Goal: Information Seeking & Learning: Find specific fact

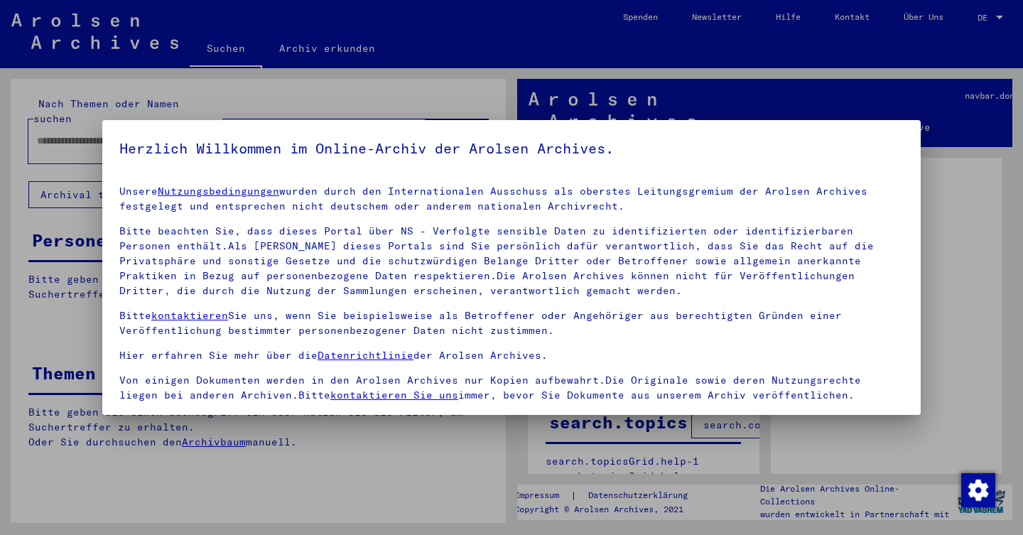
click at [187, 244] on p "Bitte beachten Sie, dass dieses Portal über NS - Verfolgte sensible Daten zu id…" at bounding box center [511, 261] width 784 height 75
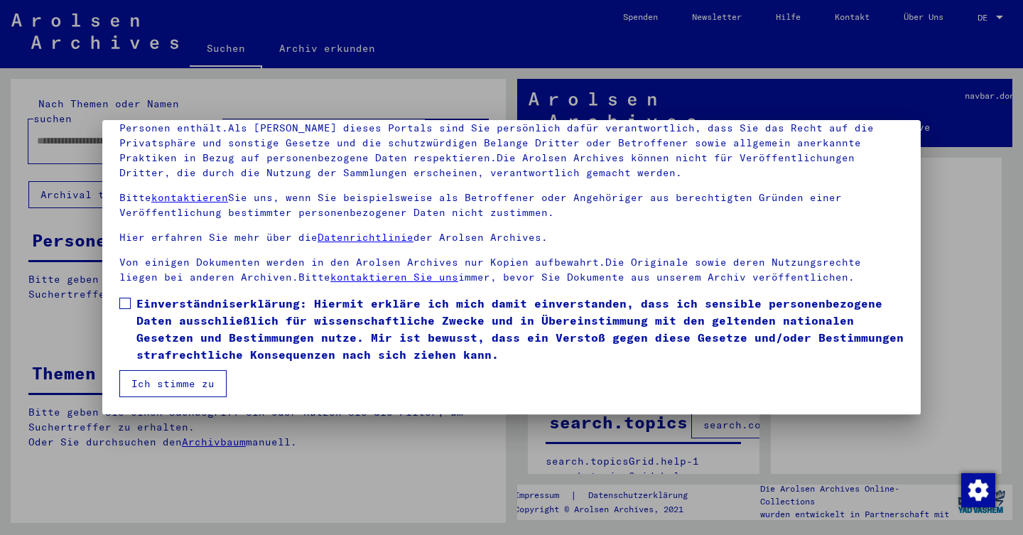
scroll to position [118, 0]
click at [126, 307] on span at bounding box center [124, 303] width 11 height 11
click at [153, 381] on button "Ich stimme zu" at bounding box center [172, 383] width 107 height 27
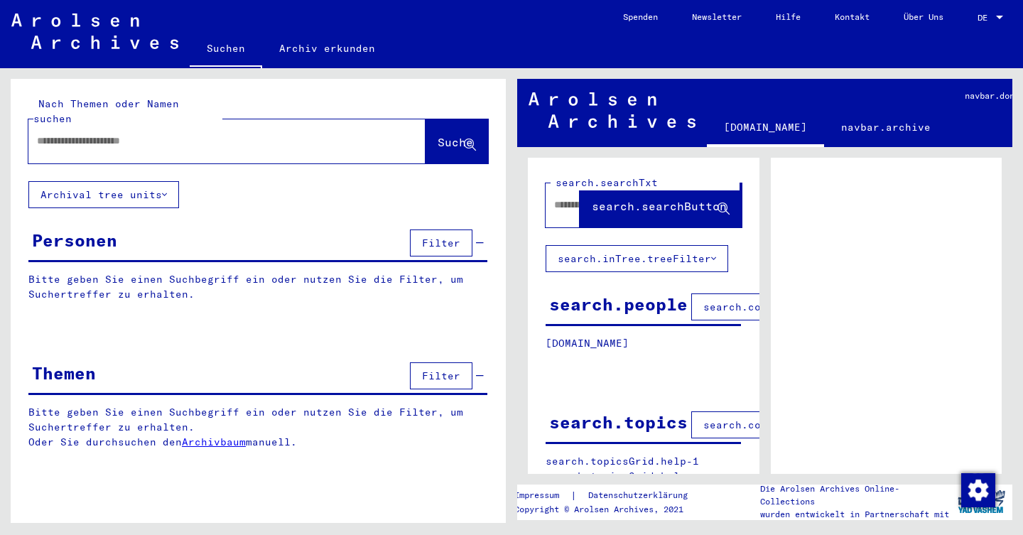
click at [189, 134] on input "text" at bounding box center [214, 141] width 354 height 15
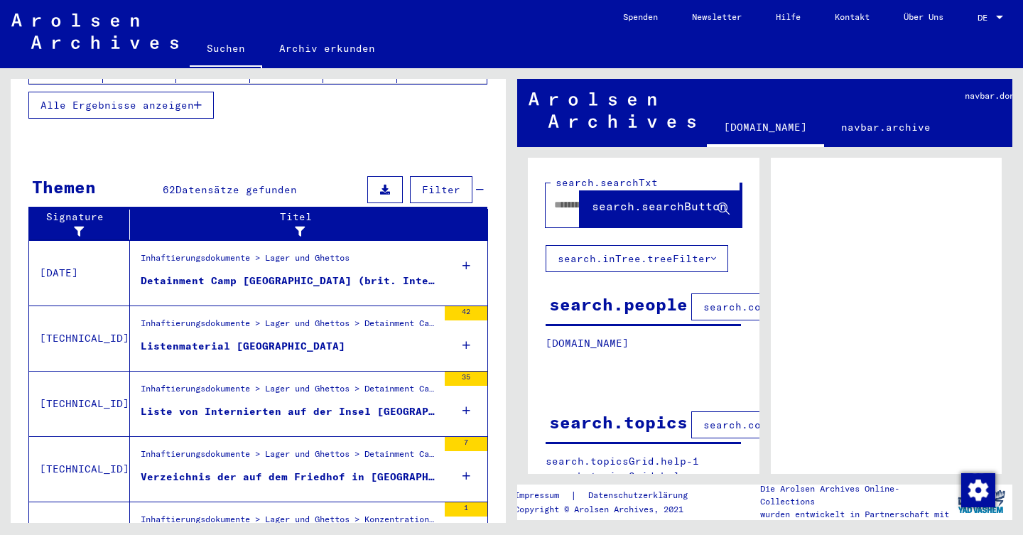
scroll to position [402, 0]
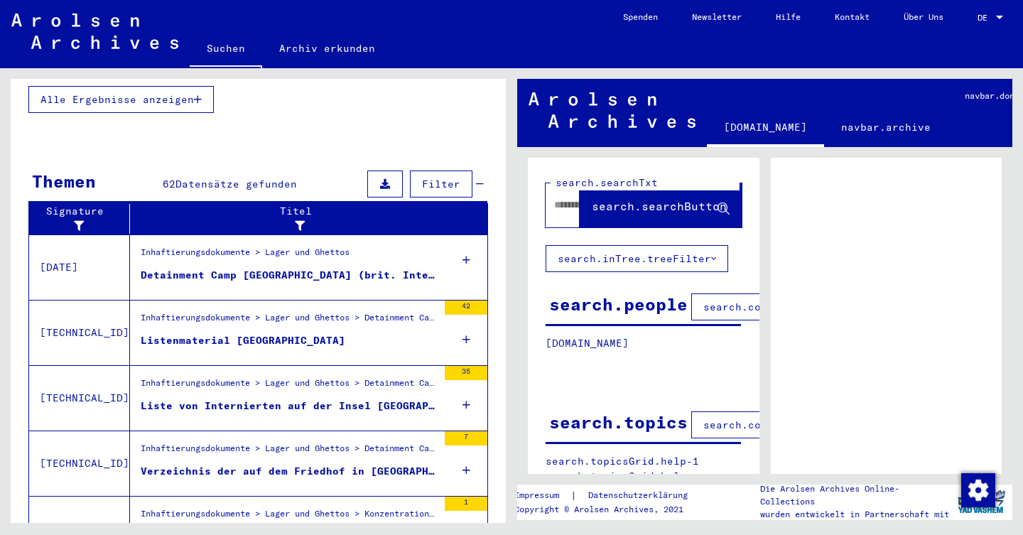
type input "*********"
click at [307, 268] on div "Detainment Camp [GEOGRAPHIC_DATA] (brit. Internierungslager)" at bounding box center [289, 275] width 297 height 15
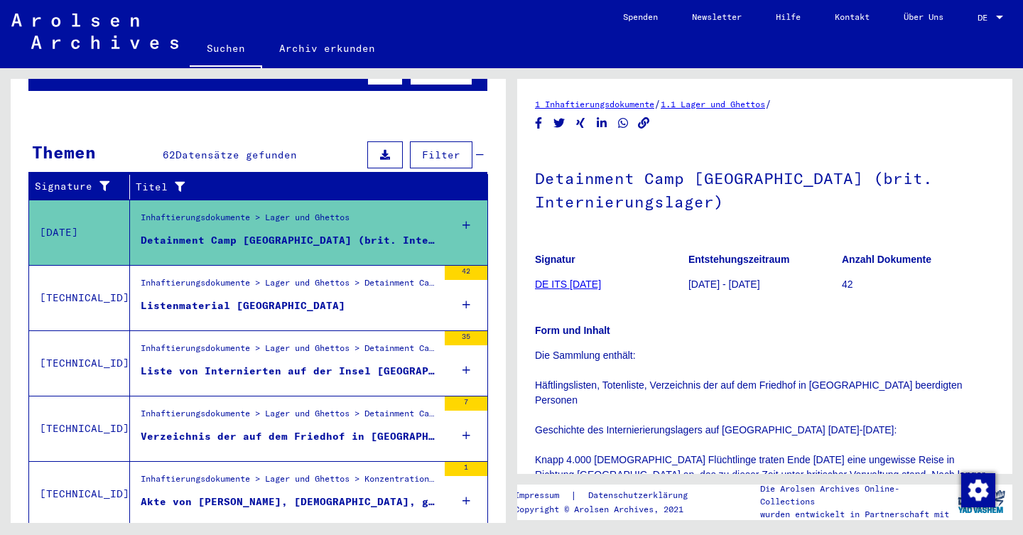
scroll to position [169, 0]
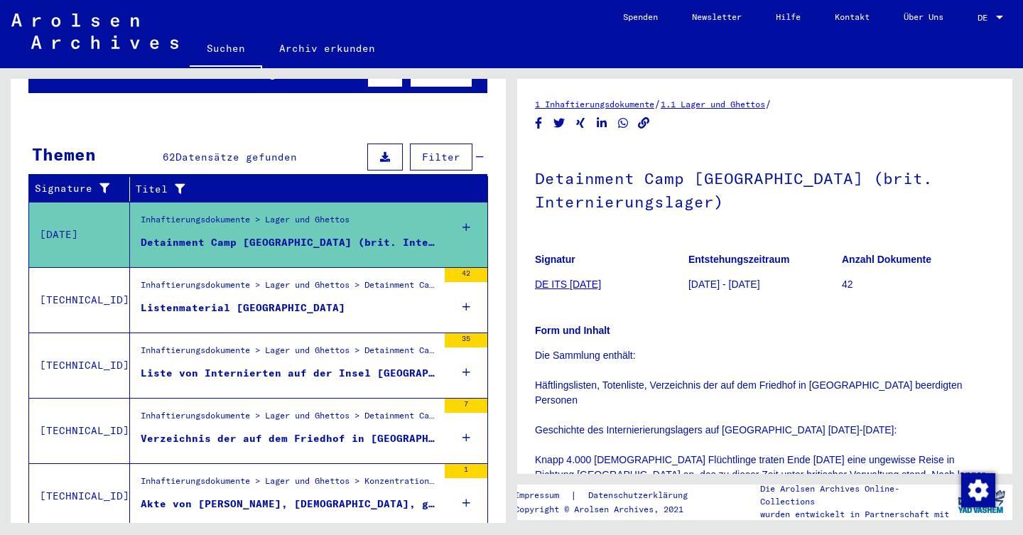
click at [300, 300] on figure "Listenmaterial [GEOGRAPHIC_DATA]" at bounding box center [289, 310] width 297 height 21
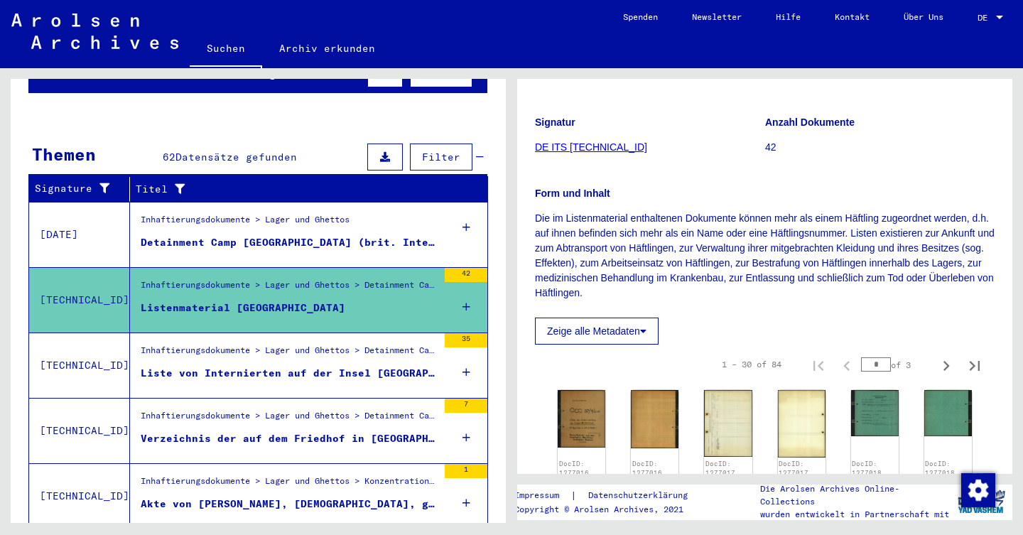
scroll to position [139, 0]
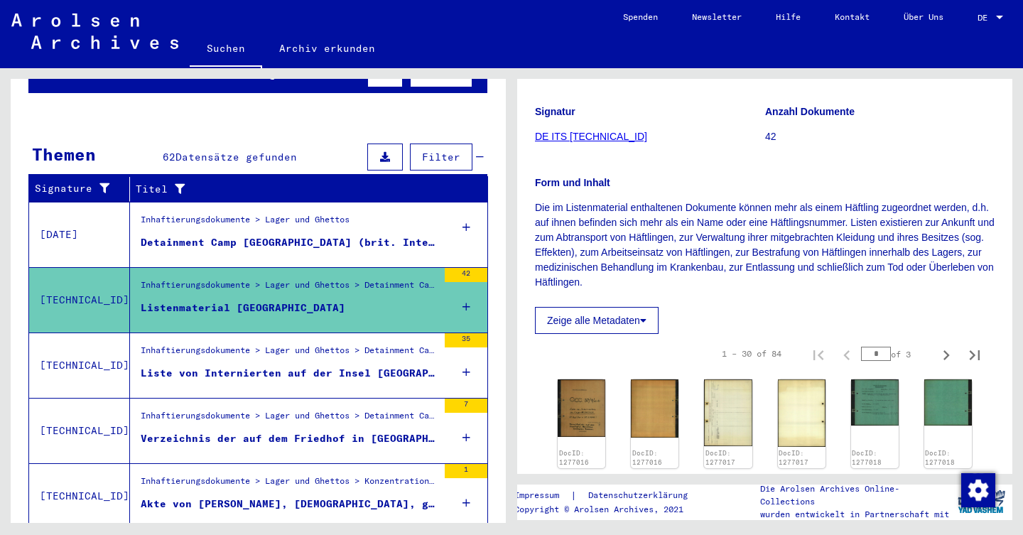
click at [596, 320] on button "Zeige alle Metadaten" at bounding box center [597, 320] width 124 height 27
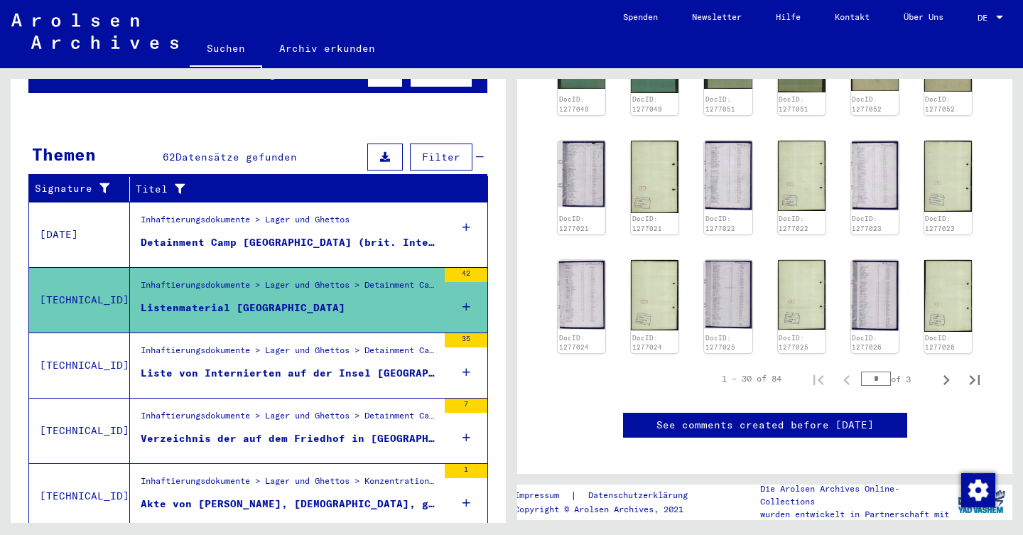
scroll to position [783, 0]
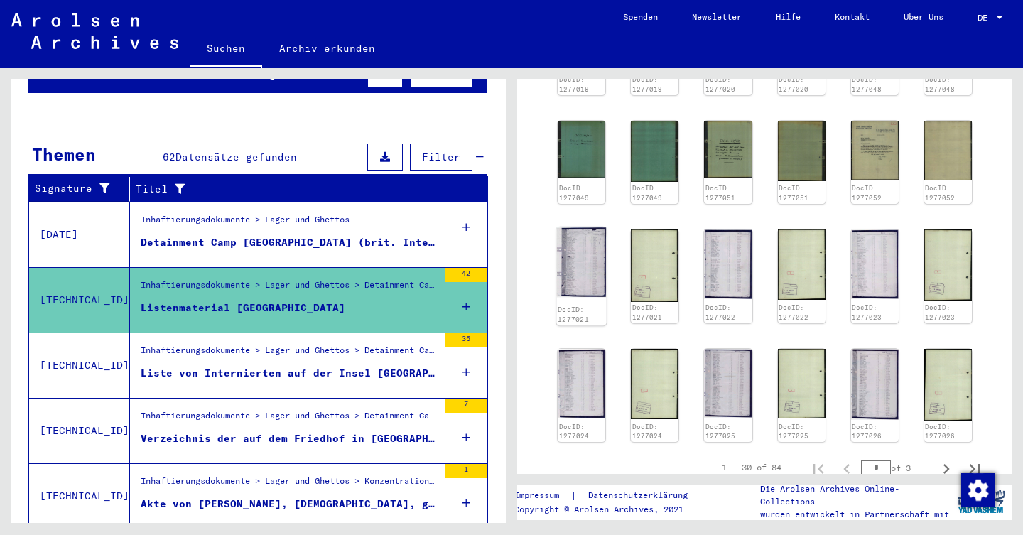
click at [577, 295] on img at bounding box center [581, 262] width 50 height 70
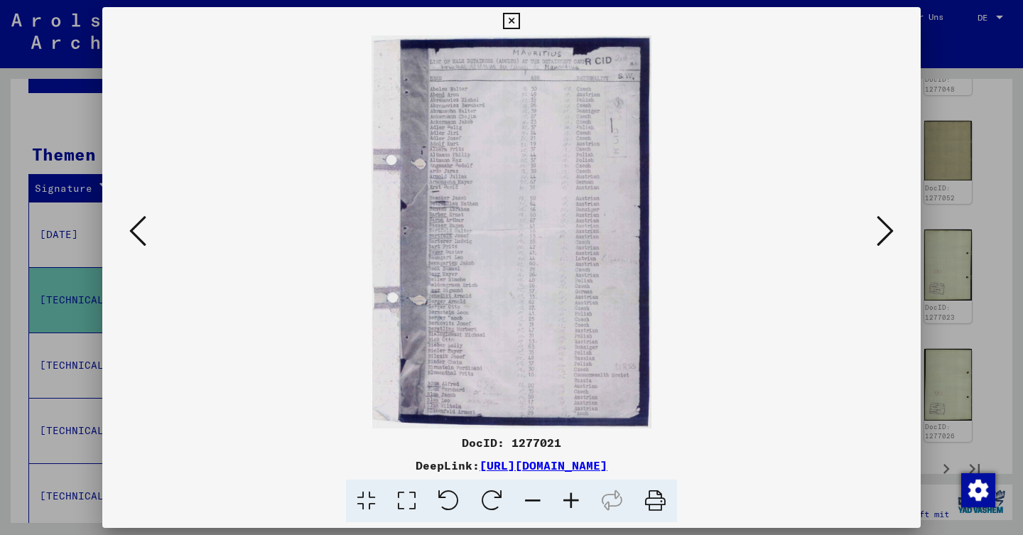
click at [567, 503] on icon at bounding box center [571, 500] width 38 height 43
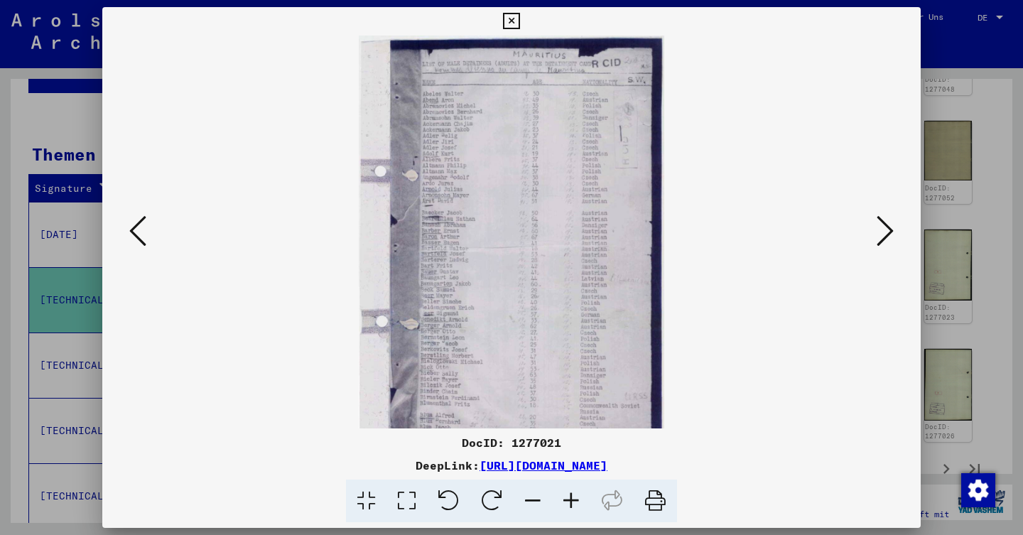
click at [567, 503] on icon at bounding box center [571, 500] width 38 height 43
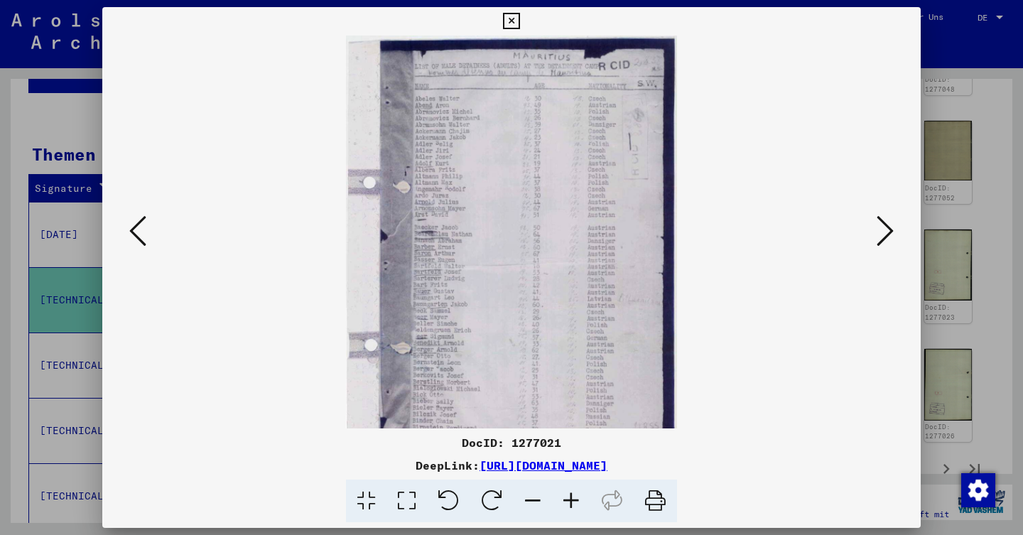
click at [567, 503] on icon at bounding box center [571, 500] width 38 height 43
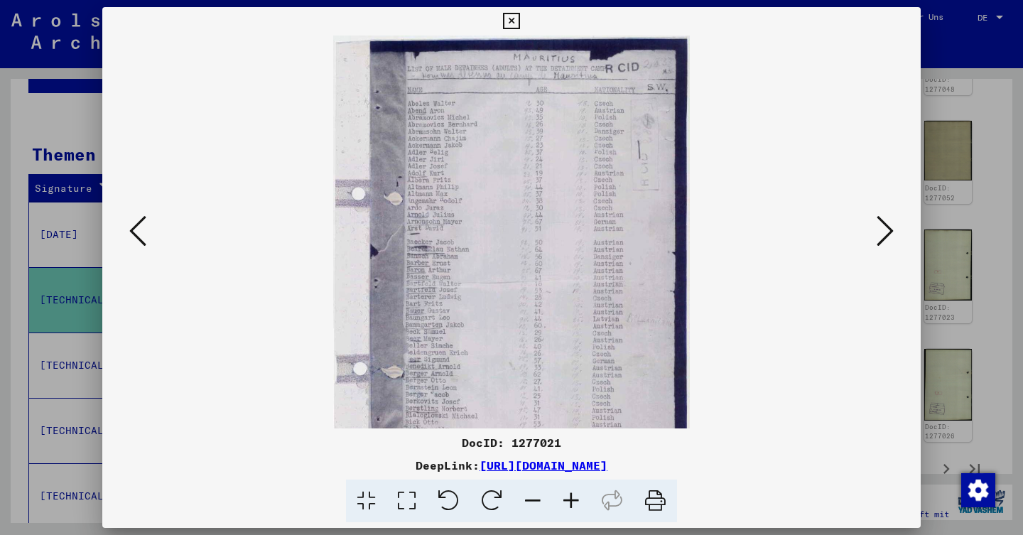
click at [567, 503] on icon at bounding box center [571, 500] width 38 height 43
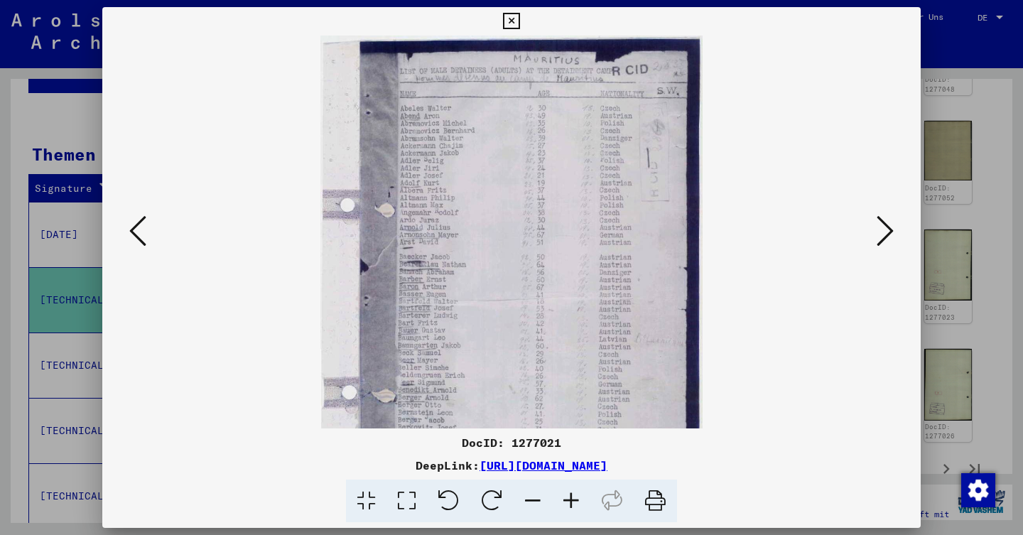
click at [567, 503] on icon at bounding box center [571, 500] width 38 height 43
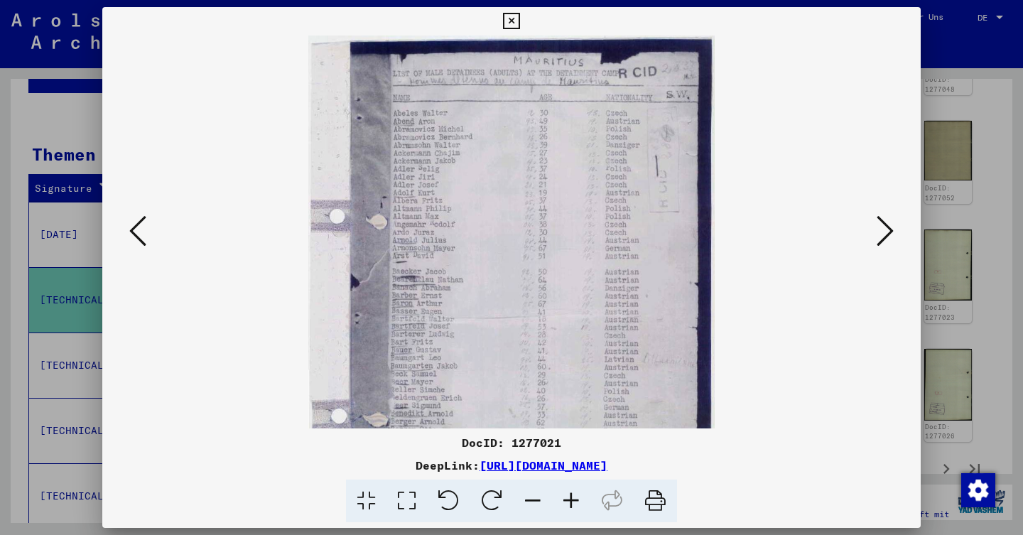
click at [567, 503] on icon at bounding box center [571, 500] width 38 height 43
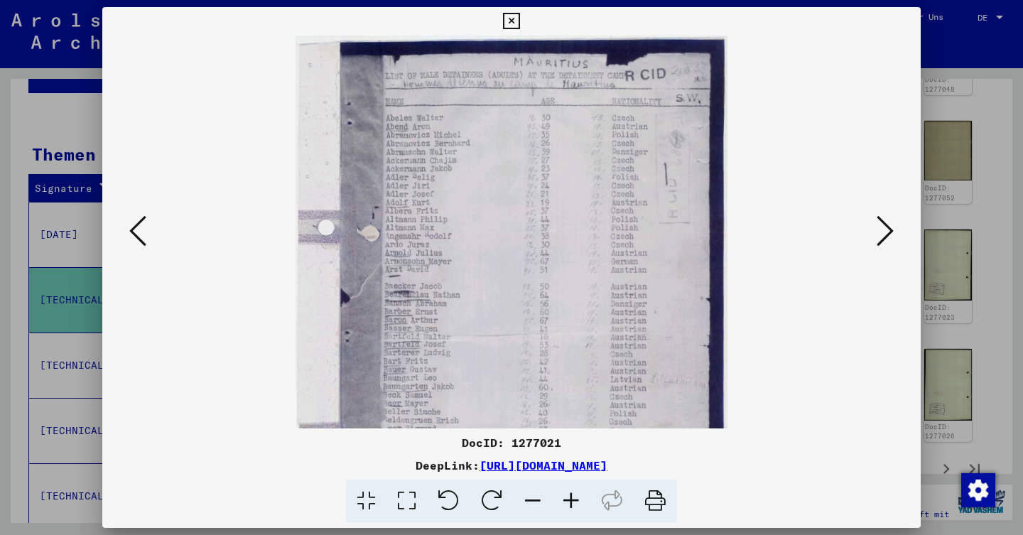
click at [567, 503] on icon at bounding box center [571, 500] width 38 height 43
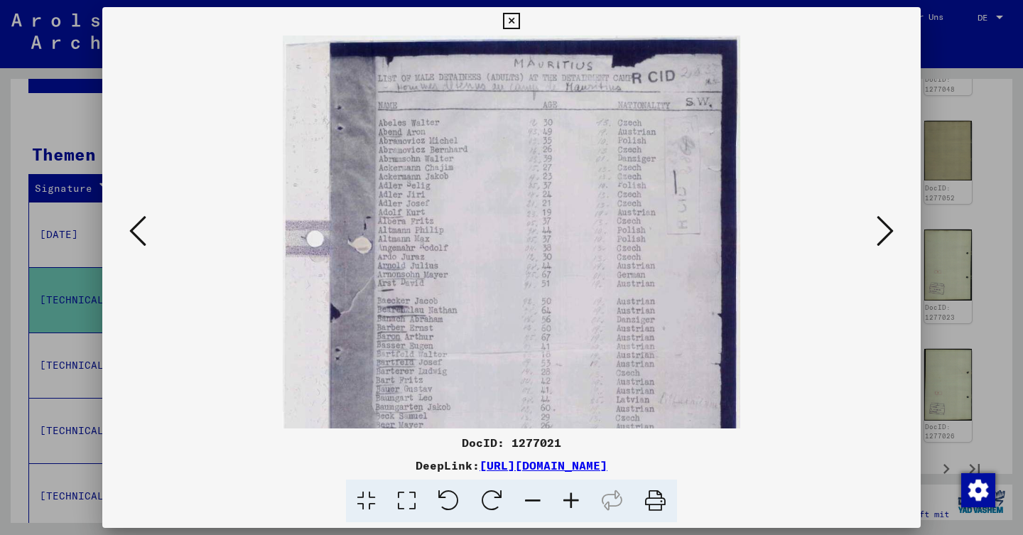
click at [567, 503] on icon at bounding box center [571, 500] width 38 height 43
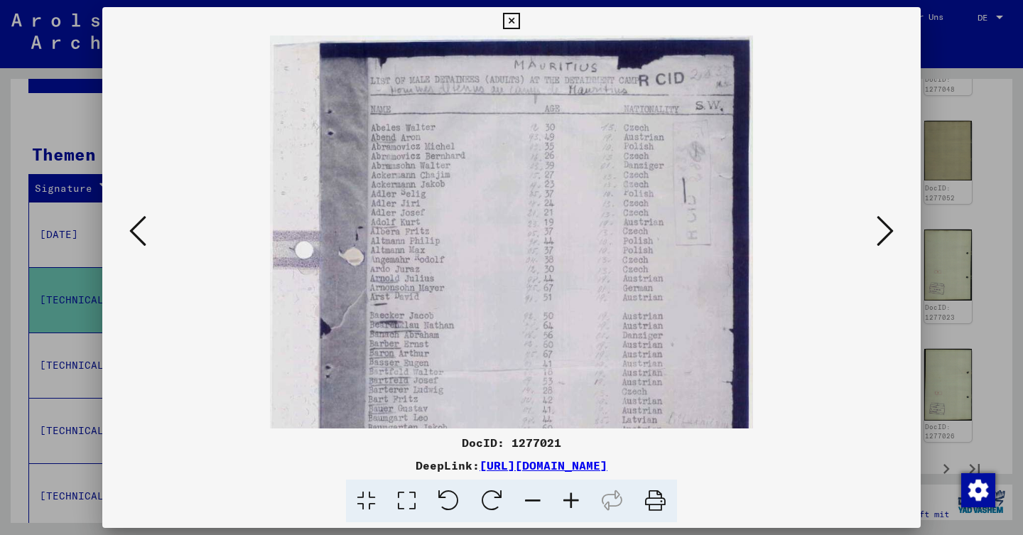
click at [567, 503] on icon at bounding box center [571, 500] width 38 height 43
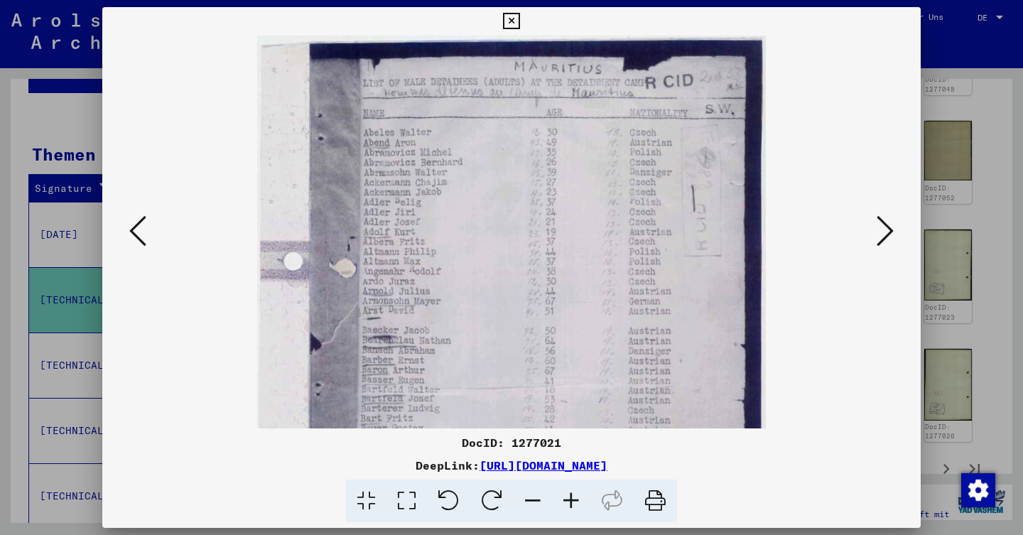
click at [567, 503] on icon at bounding box center [571, 500] width 38 height 43
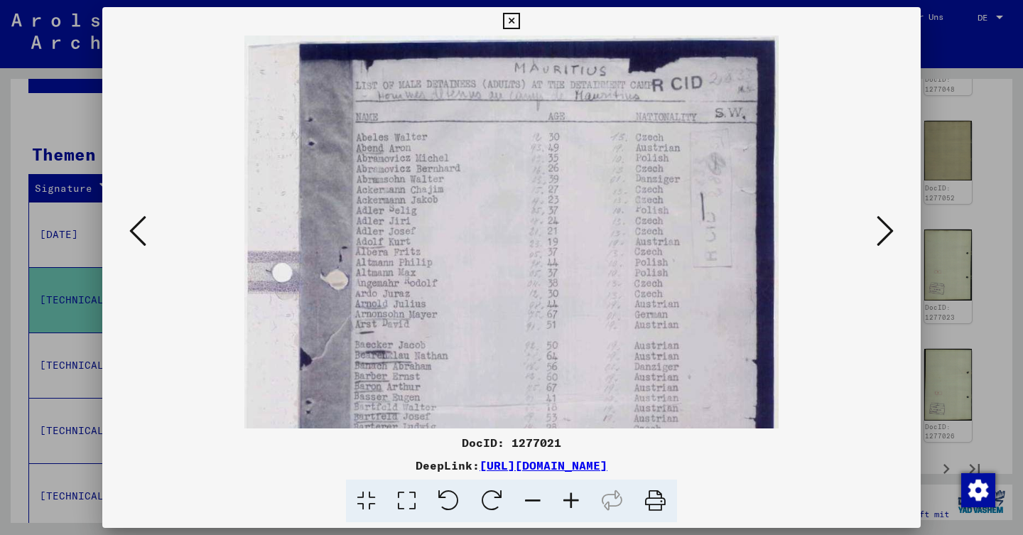
click at [567, 503] on icon at bounding box center [571, 500] width 38 height 43
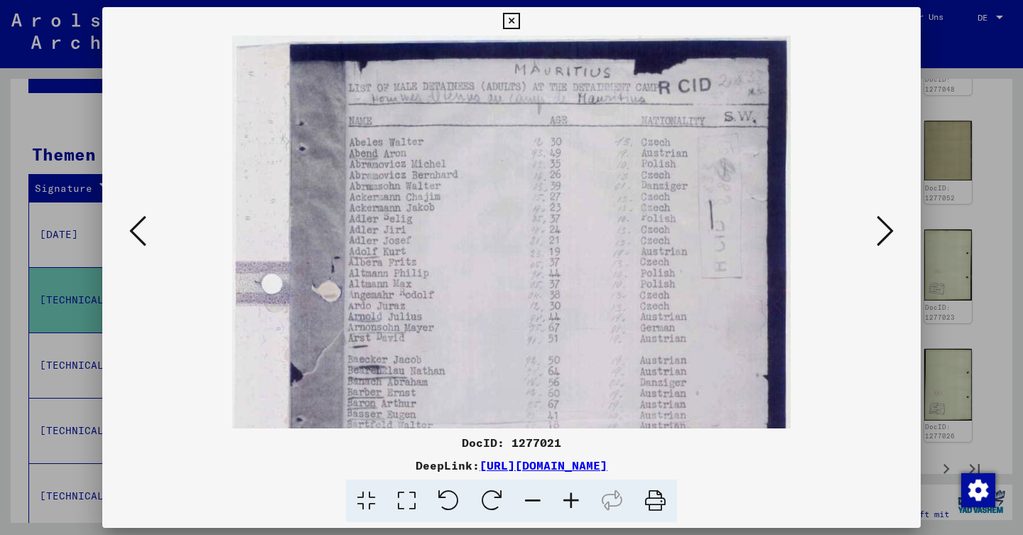
click at [567, 503] on icon at bounding box center [571, 500] width 38 height 43
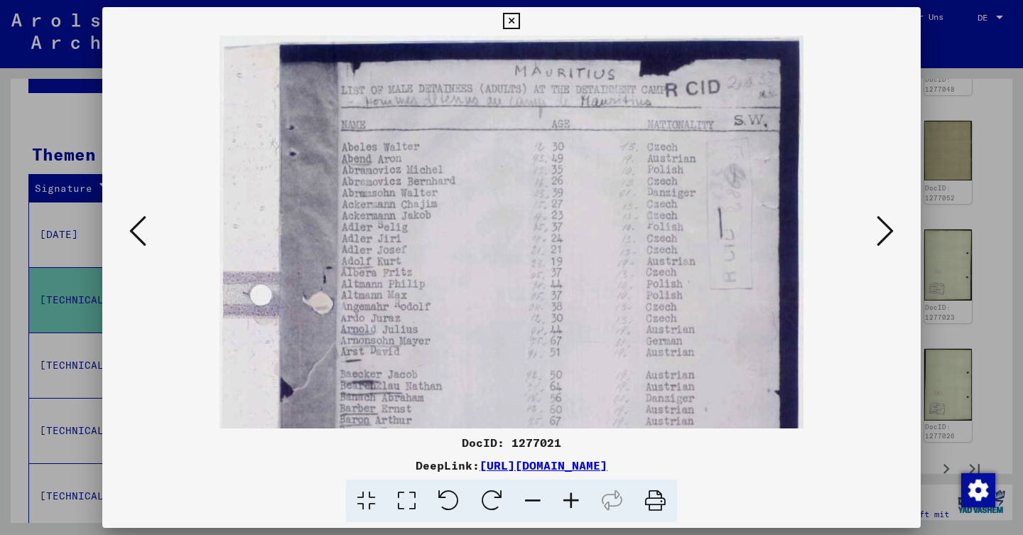
click at [567, 503] on icon at bounding box center [571, 500] width 38 height 43
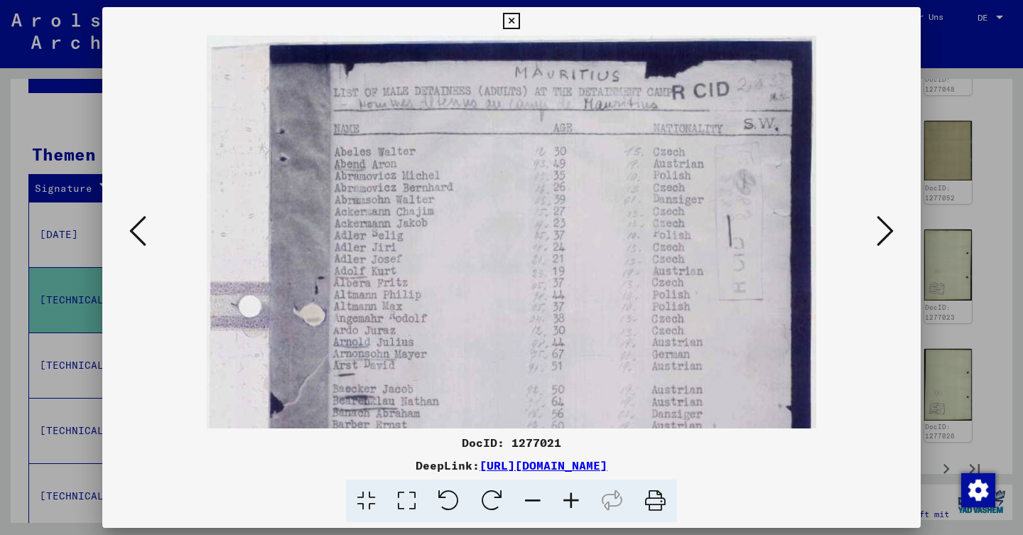
click at [567, 503] on icon at bounding box center [571, 500] width 38 height 43
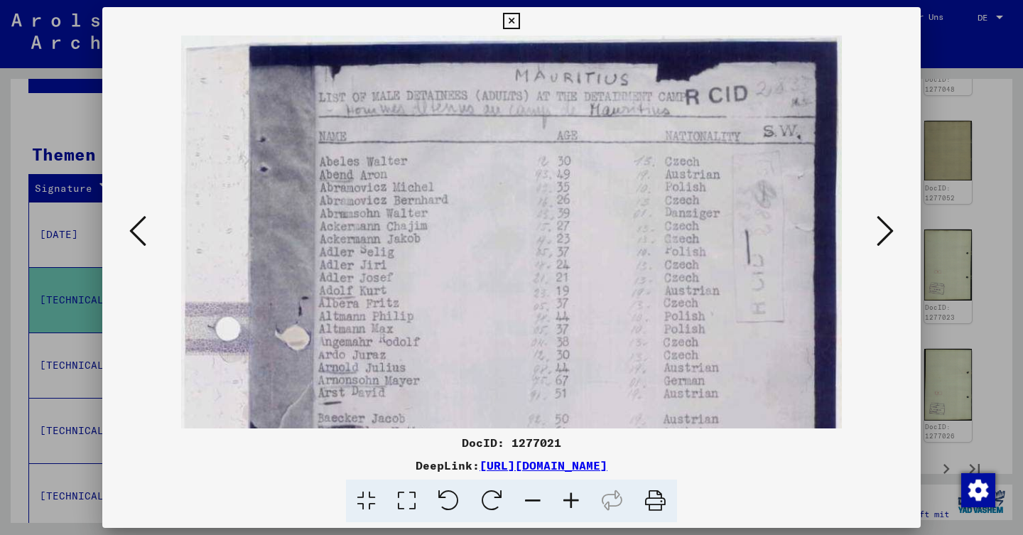
click at [567, 503] on icon at bounding box center [571, 500] width 38 height 43
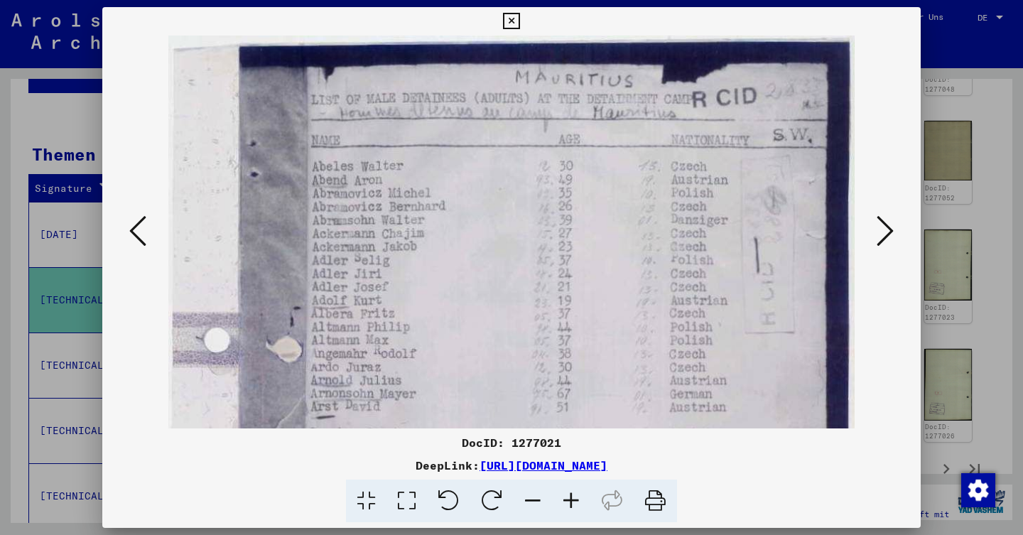
click at [567, 503] on icon at bounding box center [571, 500] width 38 height 43
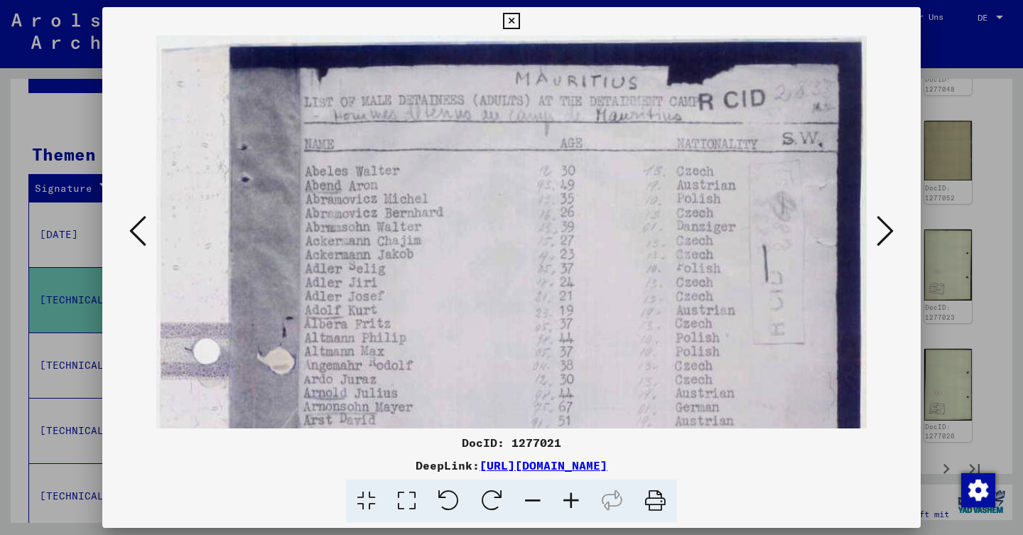
click at [567, 503] on icon at bounding box center [571, 500] width 38 height 43
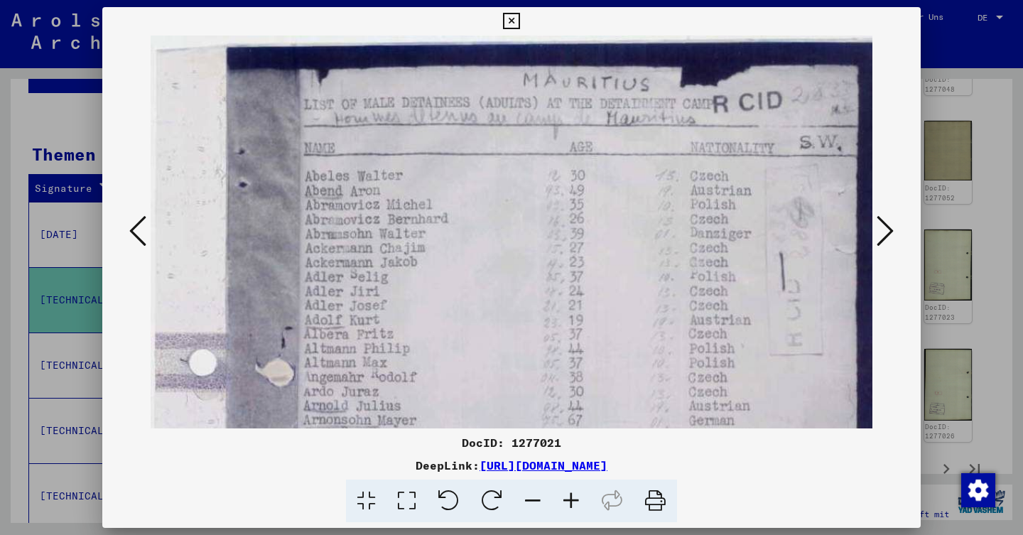
click at [567, 503] on icon at bounding box center [571, 500] width 38 height 43
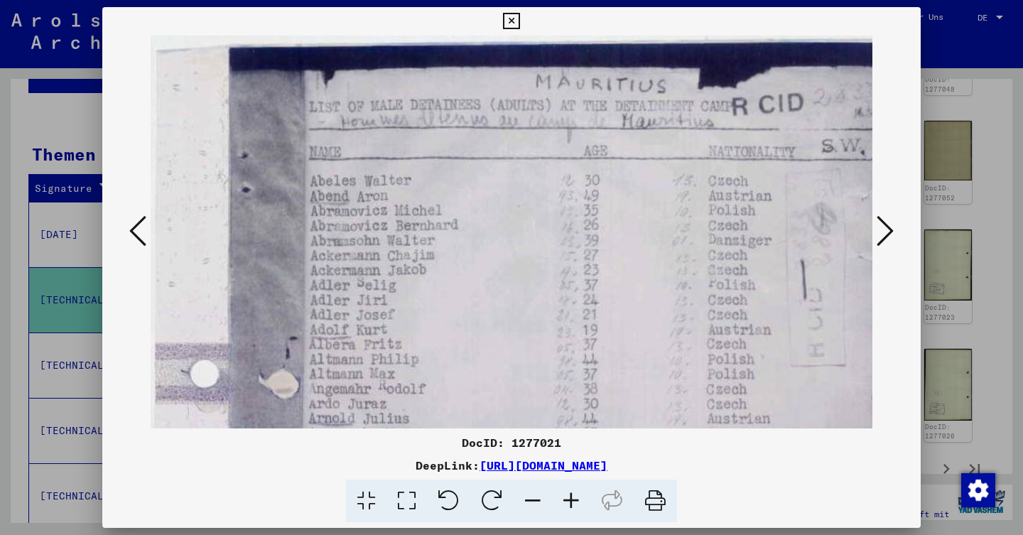
click at [519, 25] on icon at bounding box center [511, 21] width 16 height 17
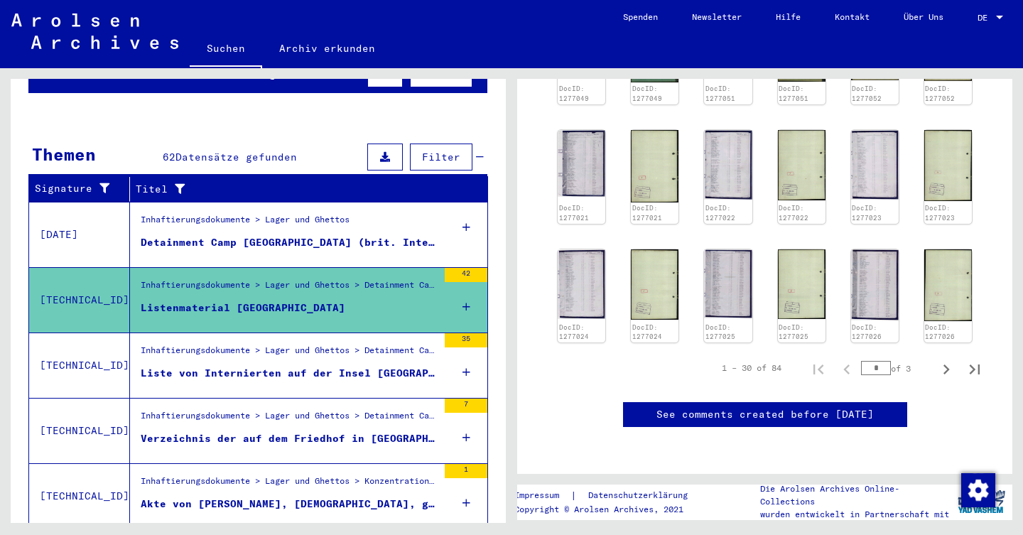
scroll to position [1003, 0]
click at [942, 359] on icon "Next page" at bounding box center [946, 369] width 20 height 20
type input "*"
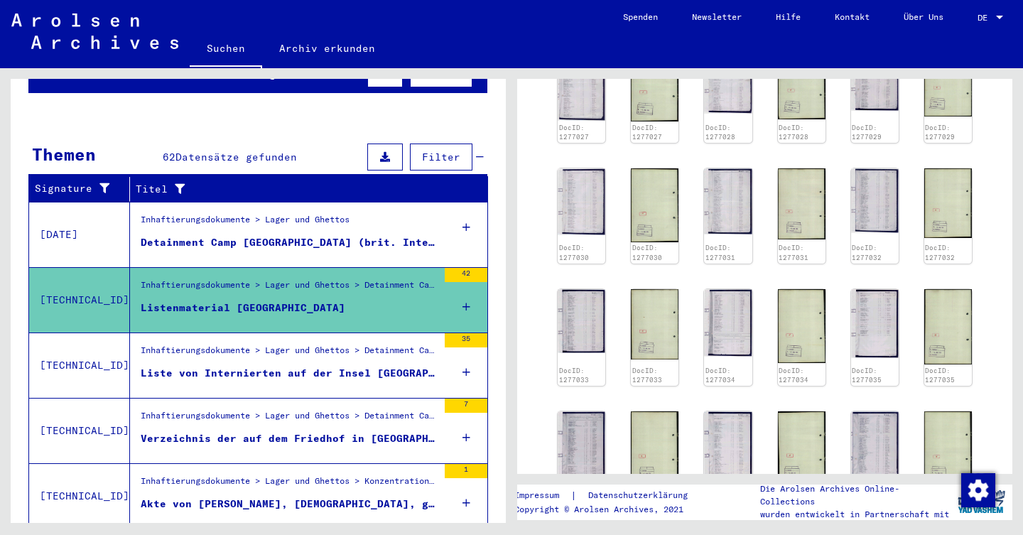
scroll to position [766, 0]
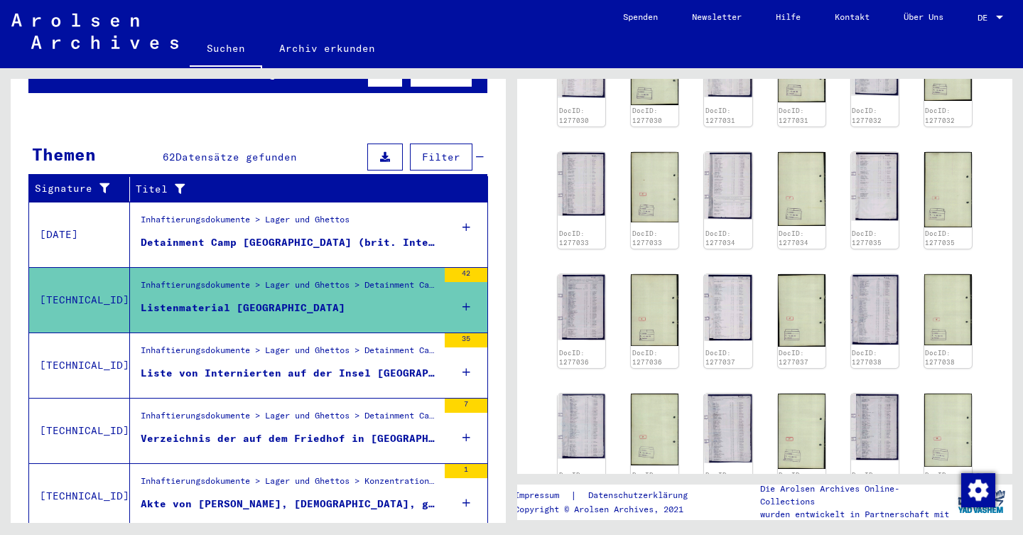
click at [410, 366] on figure "Liste von Internierten auf der Insel [GEOGRAPHIC_DATA], Begleitschreiben. Schr.…" at bounding box center [289, 376] width 297 height 21
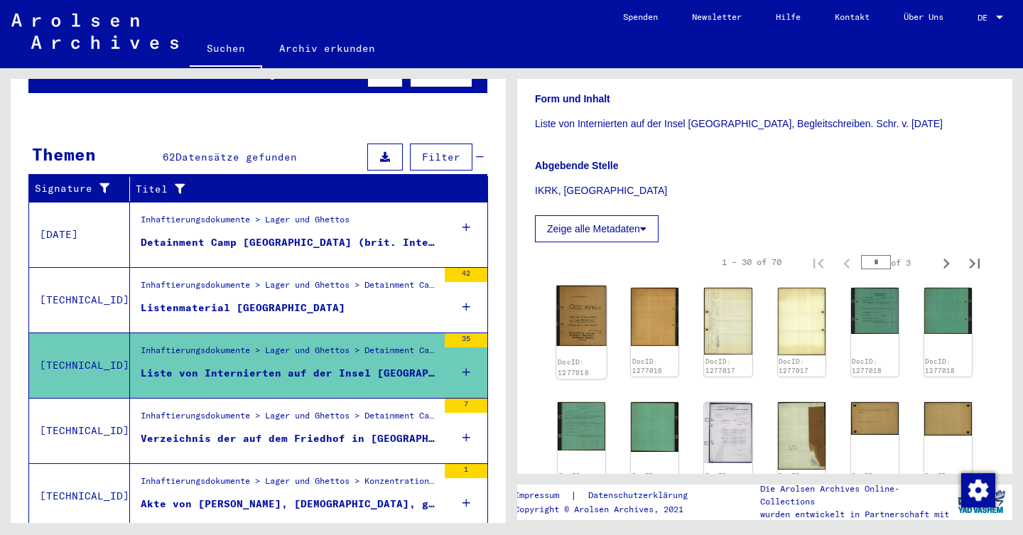
scroll to position [271, 0]
click at [586, 320] on img at bounding box center [581, 315] width 50 height 60
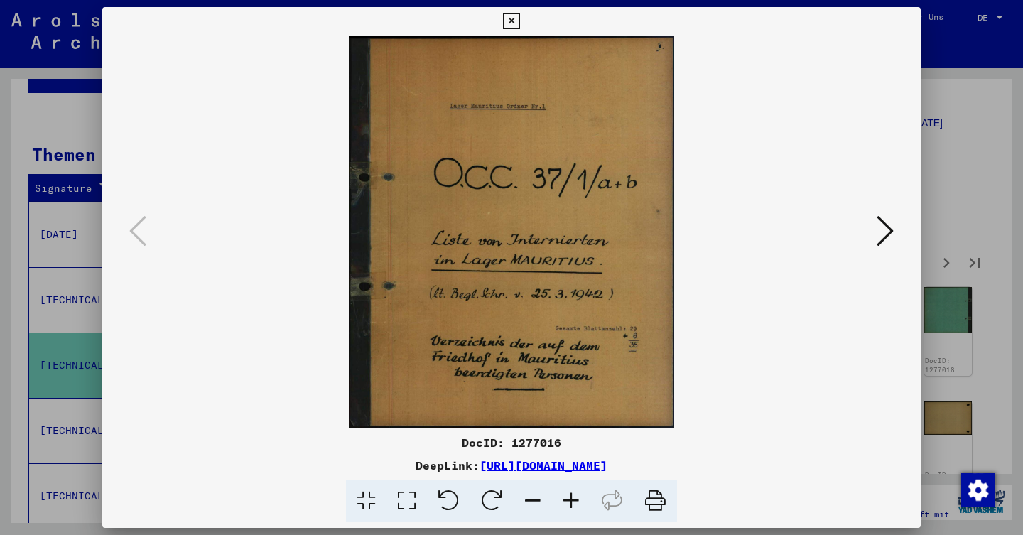
click at [883, 225] on icon at bounding box center [884, 231] width 17 height 34
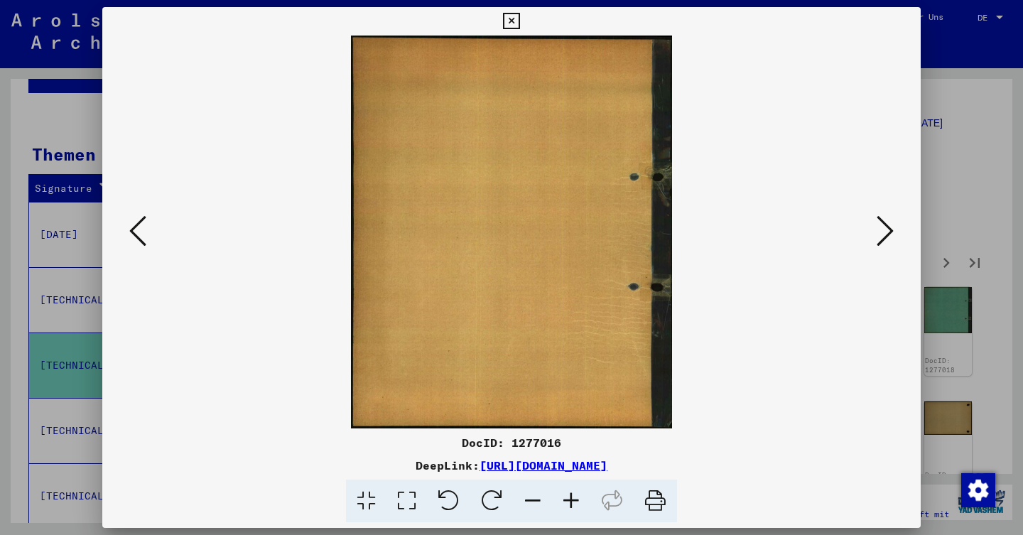
click at [883, 225] on icon at bounding box center [884, 231] width 17 height 34
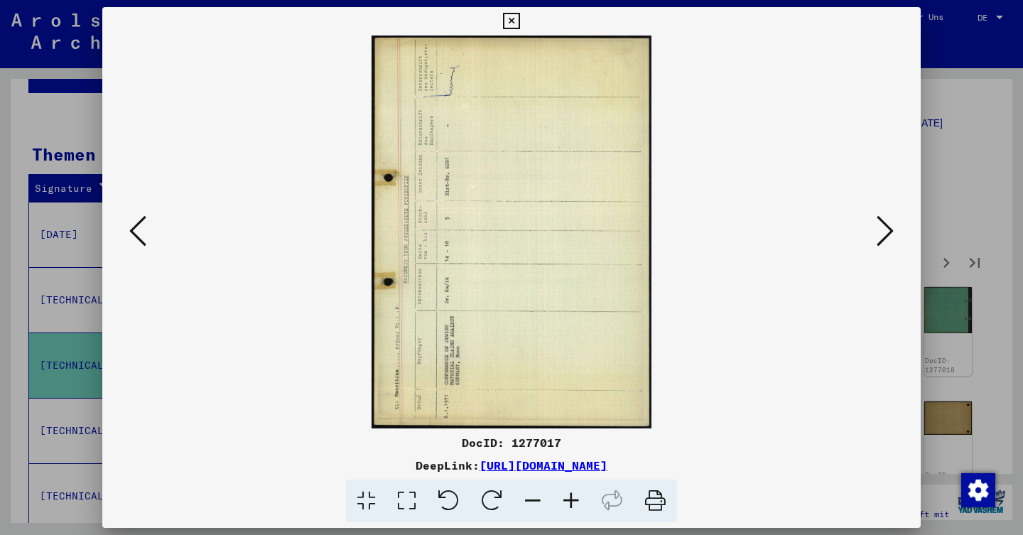
click at [883, 225] on icon at bounding box center [884, 231] width 17 height 34
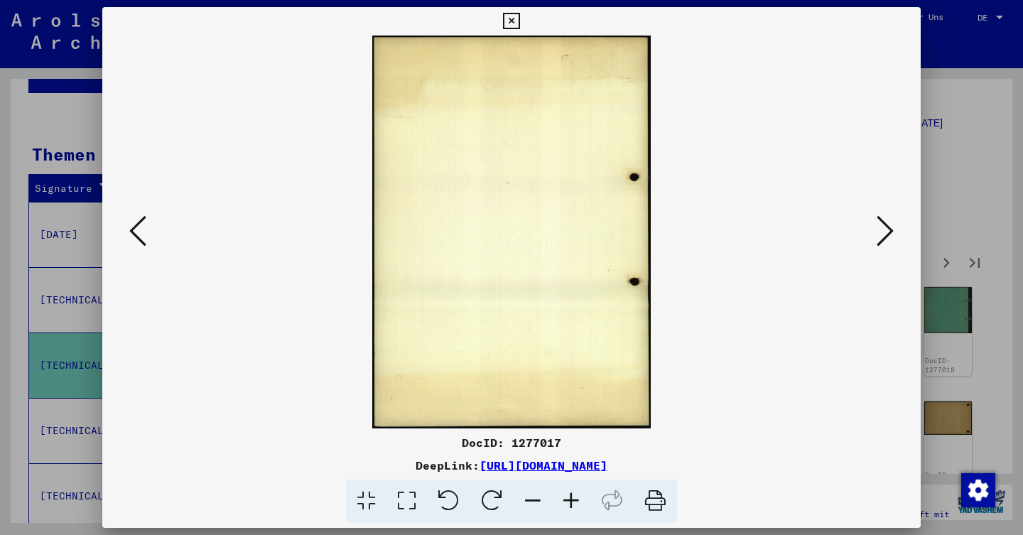
click at [883, 225] on icon at bounding box center [884, 231] width 17 height 34
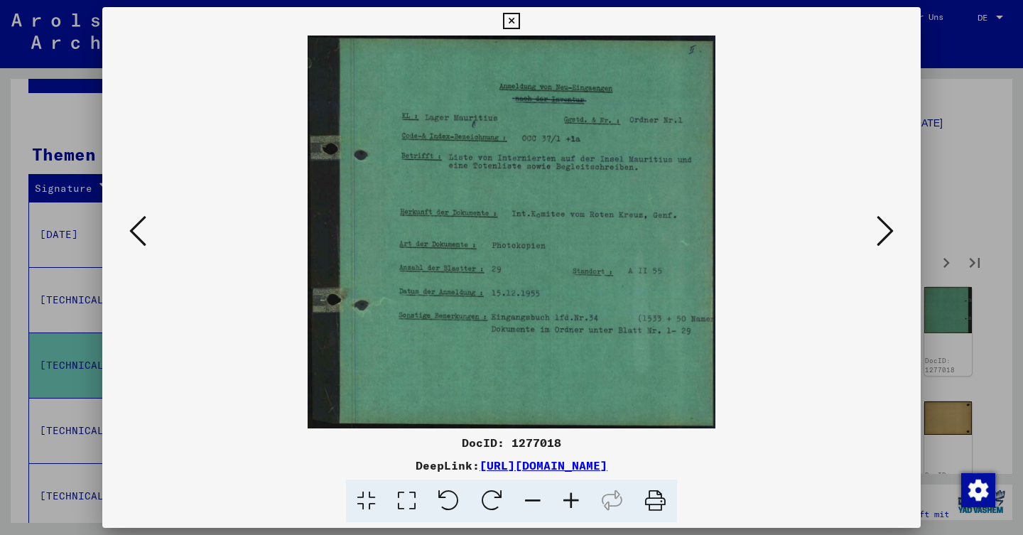
click at [883, 225] on icon at bounding box center [884, 231] width 17 height 34
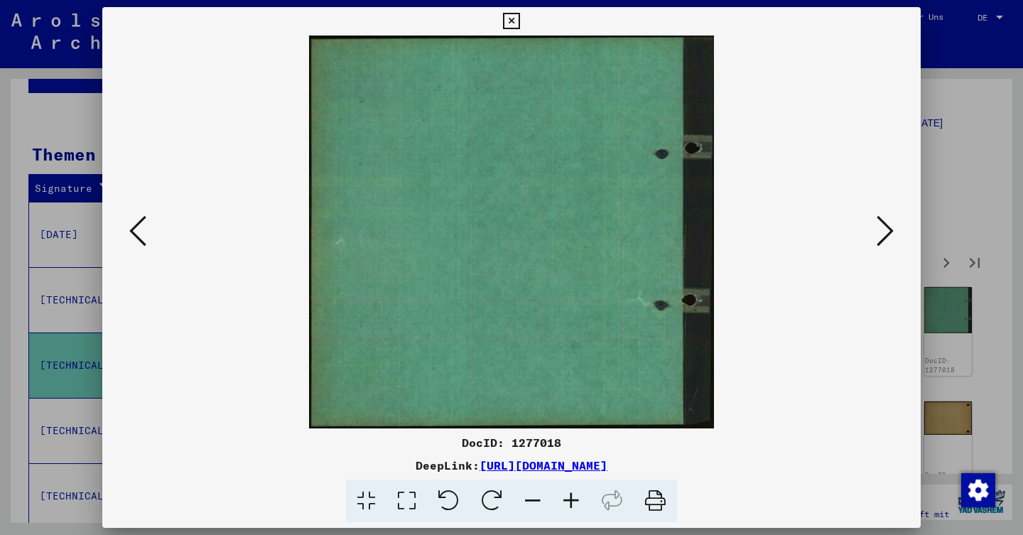
click at [883, 225] on icon at bounding box center [884, 231] width 17 height 34
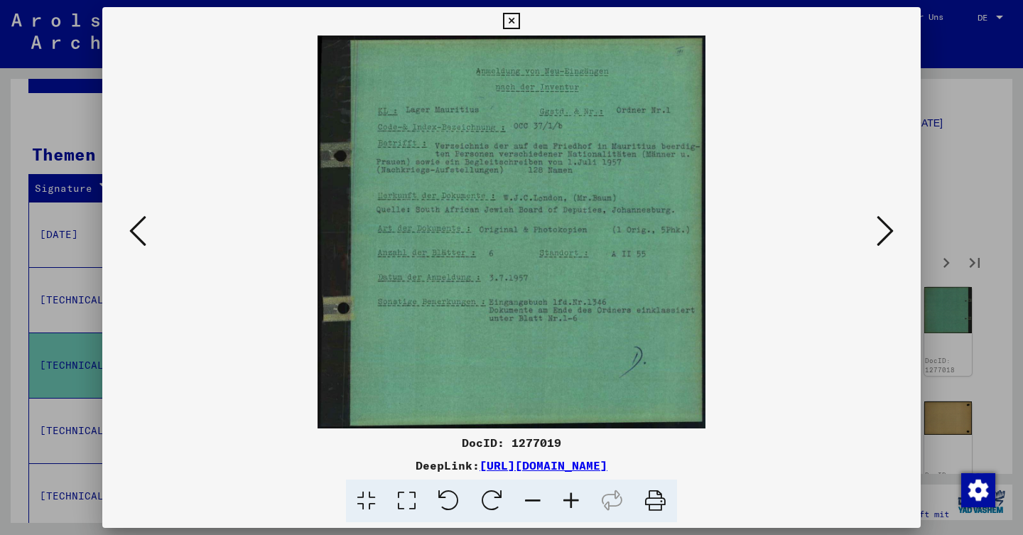
click at [883, 225] on icon at bounding box center [884, 231] width 17 height 34
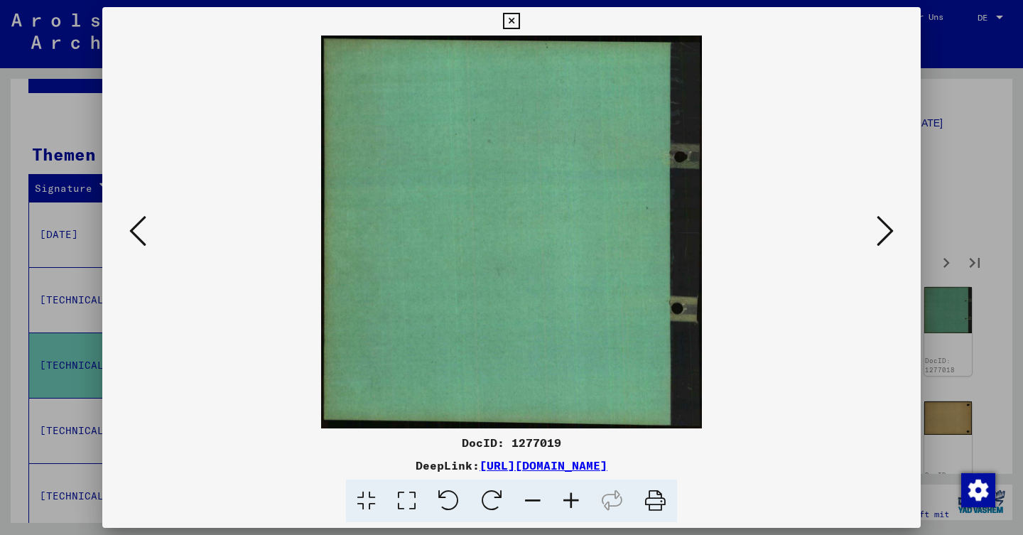
click at [883, 225] on icon at bounding box center [884, 231] width 17 height 34
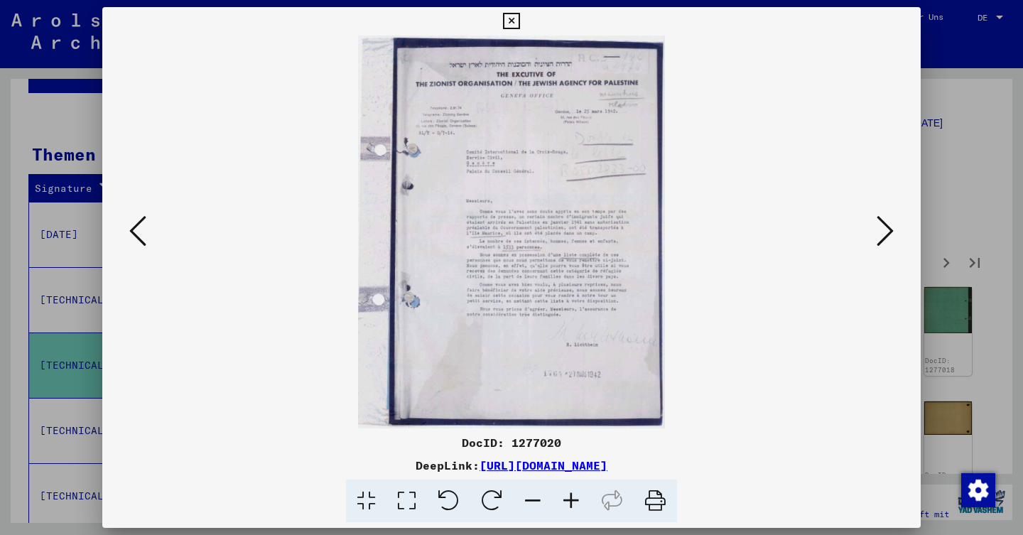
click at [570, 506] on icon at bounding box center [571, 500] width 38 height 43
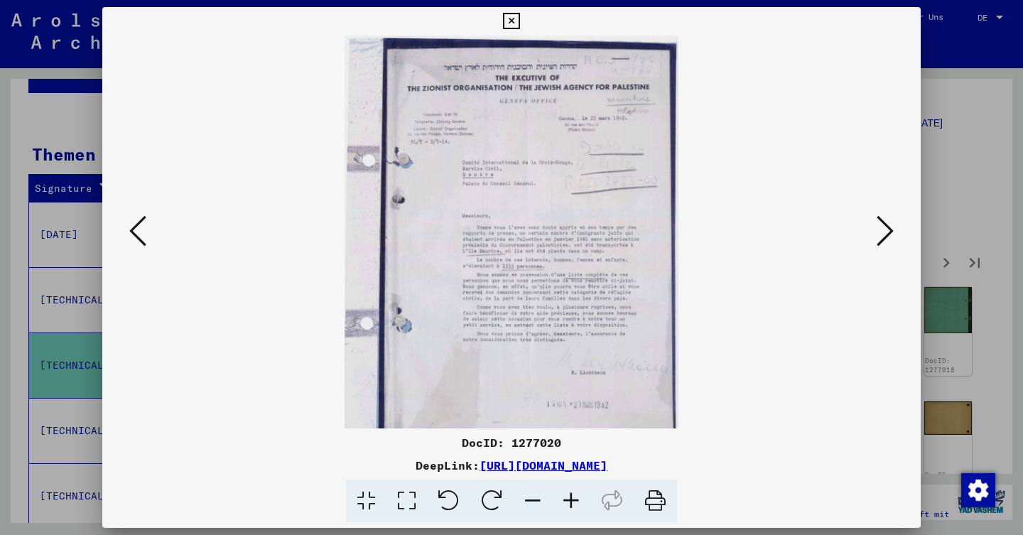
click at [570, 506] on icon at bounding box center [571, 500] width 38 height 43
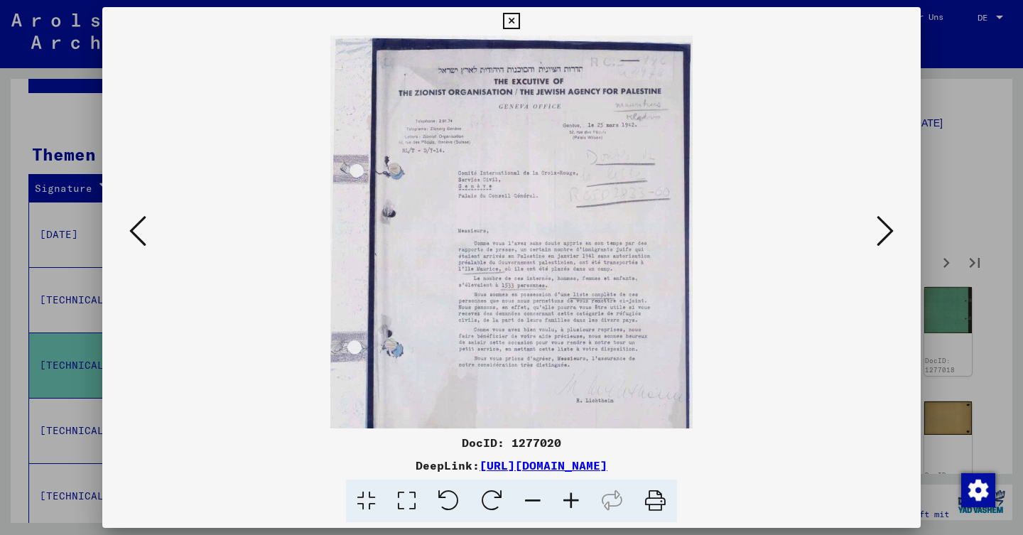
click at [570, 506] on icon at bounding box center [571, 500] width 38 height 43
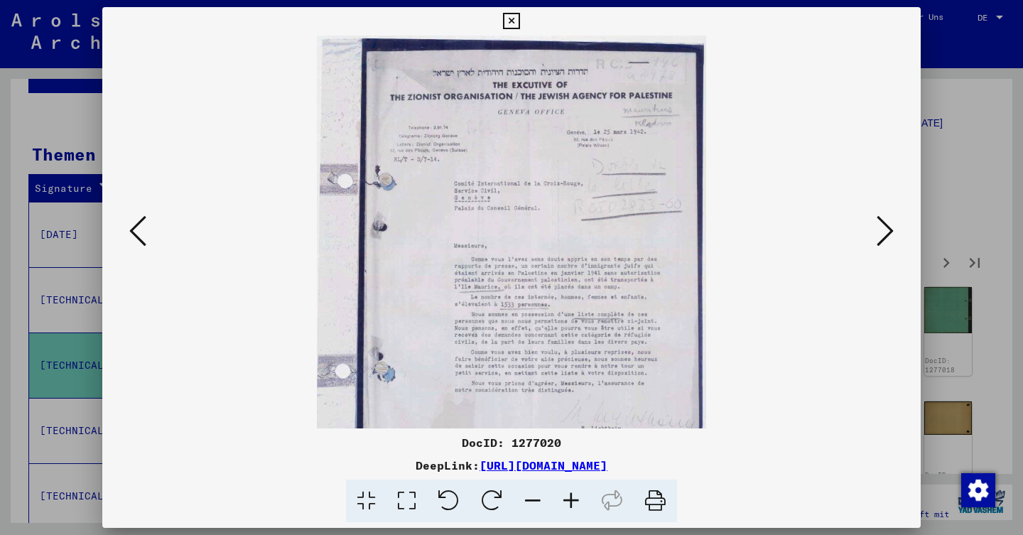
click at [570, 506] on icon at bounding box center [571, 500] width 38 height 43
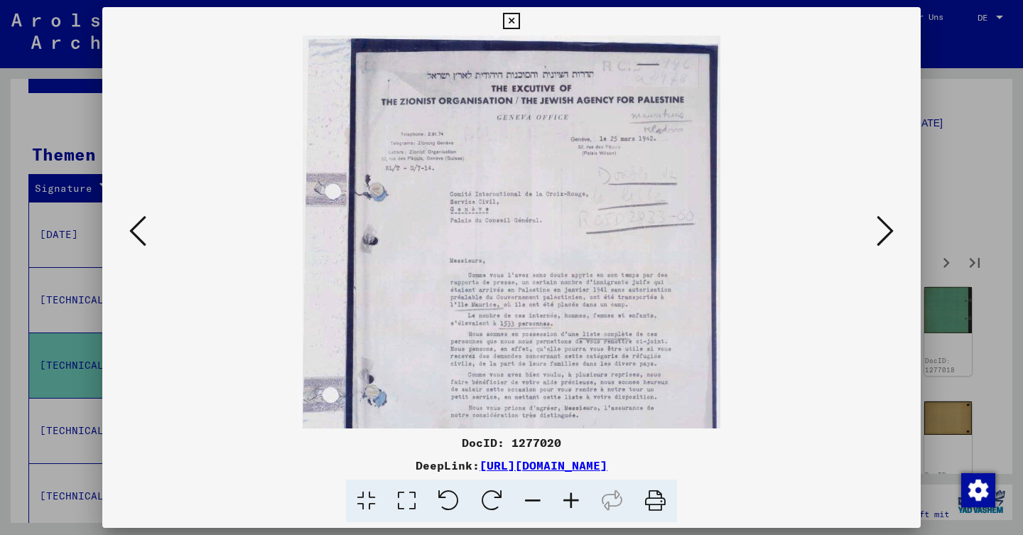
click at [570, 506] on icon at bounding box center [571, 500] width 38 height 43
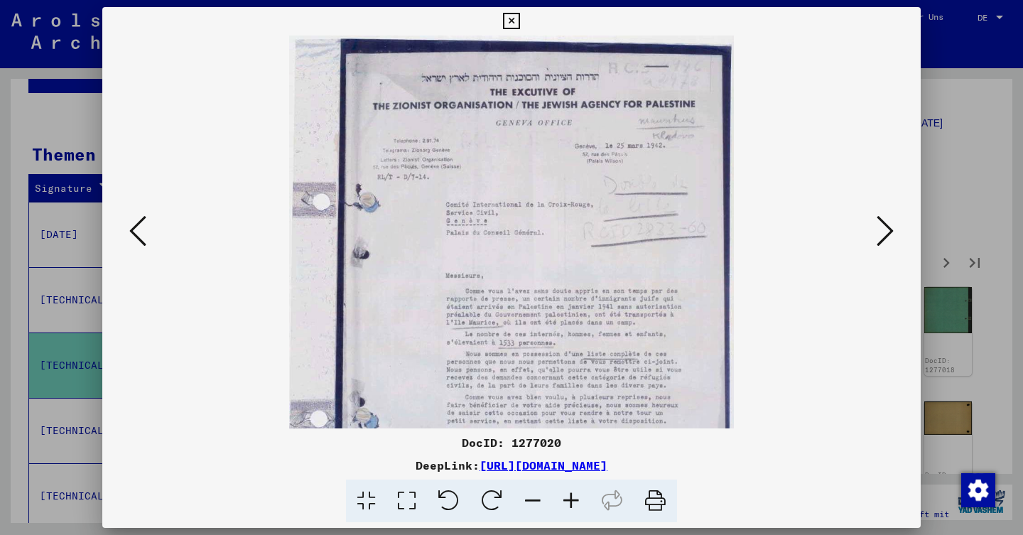
click at [570, 506] on icon at bounding box center [571, 500] width 38 height 43
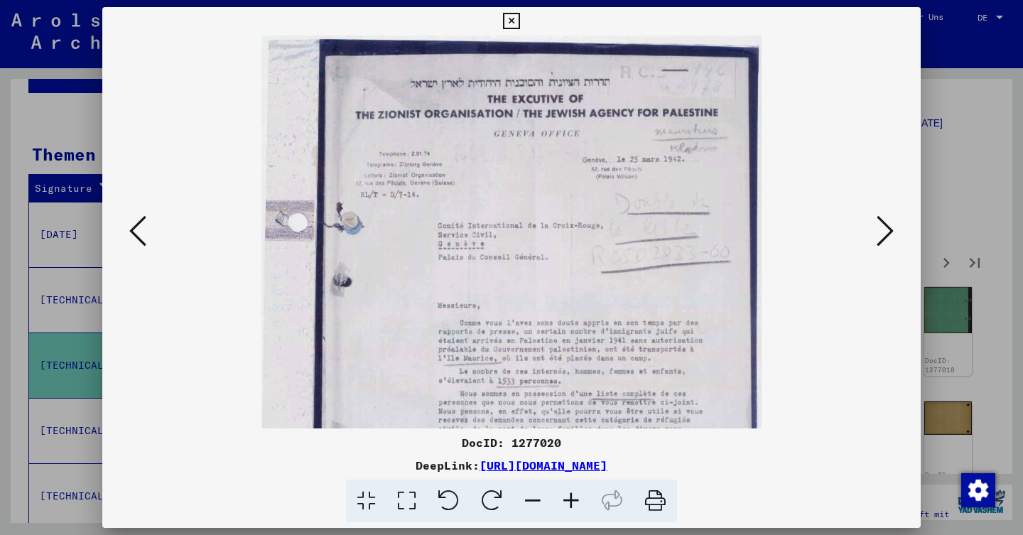
click at [570, 506] on icon at bounding box center [571, 500] width 38 height 43
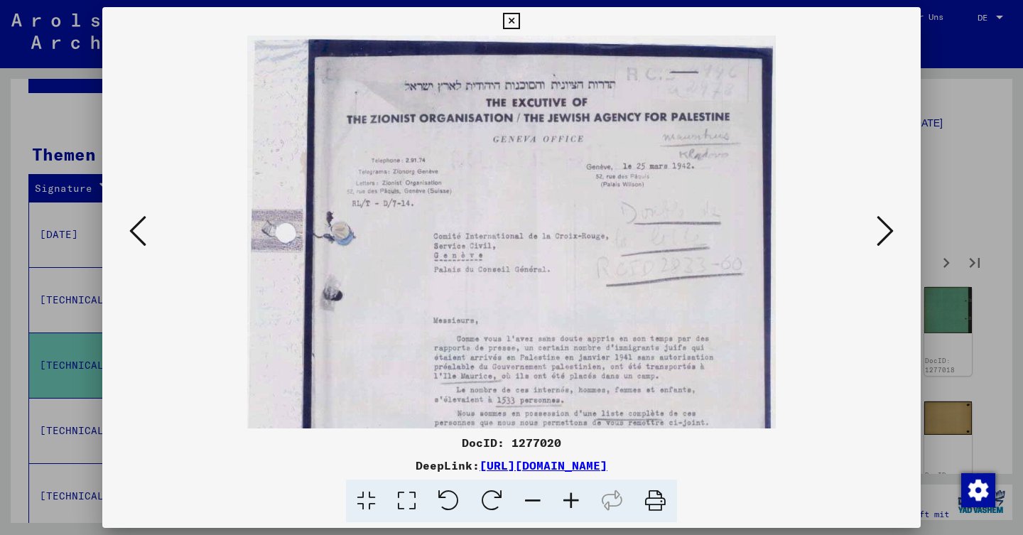
click at [570, 506] on icon at bounding box center [571, 500] width 38 height 43
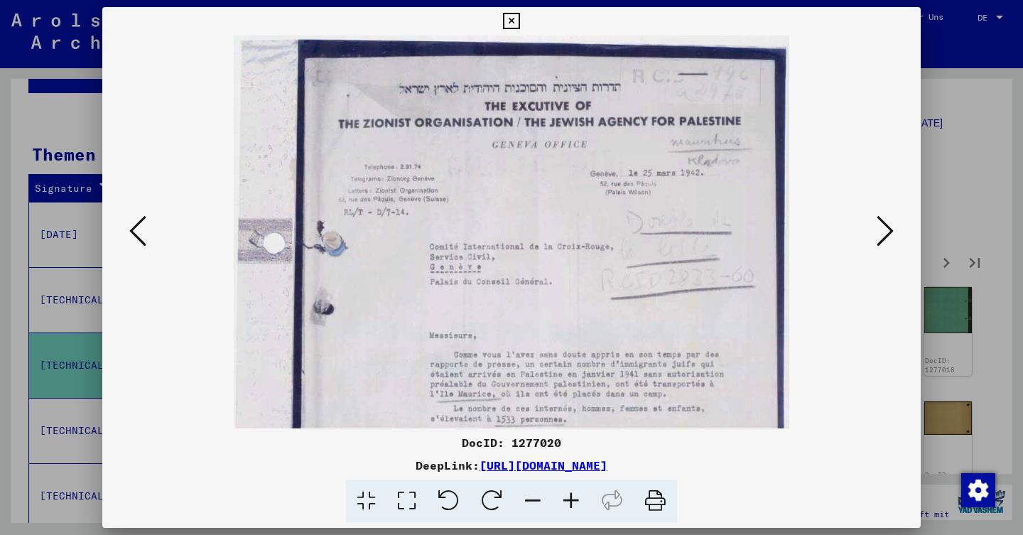
click at [570, 506] on icon at bounding box center [571, 500] width 38 height 43
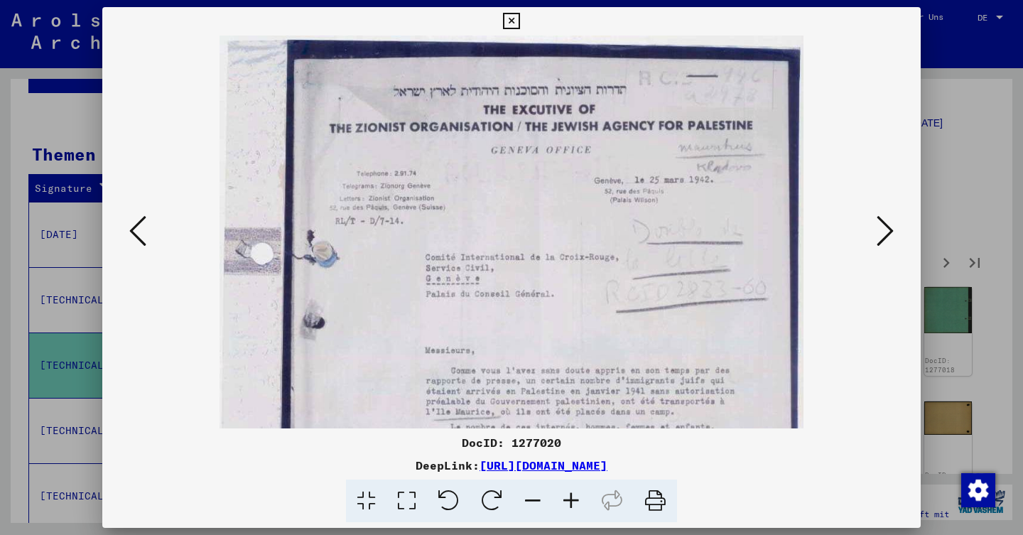
click at [570, 506] on icon at bounding box center [571, 500] width 38 height 43
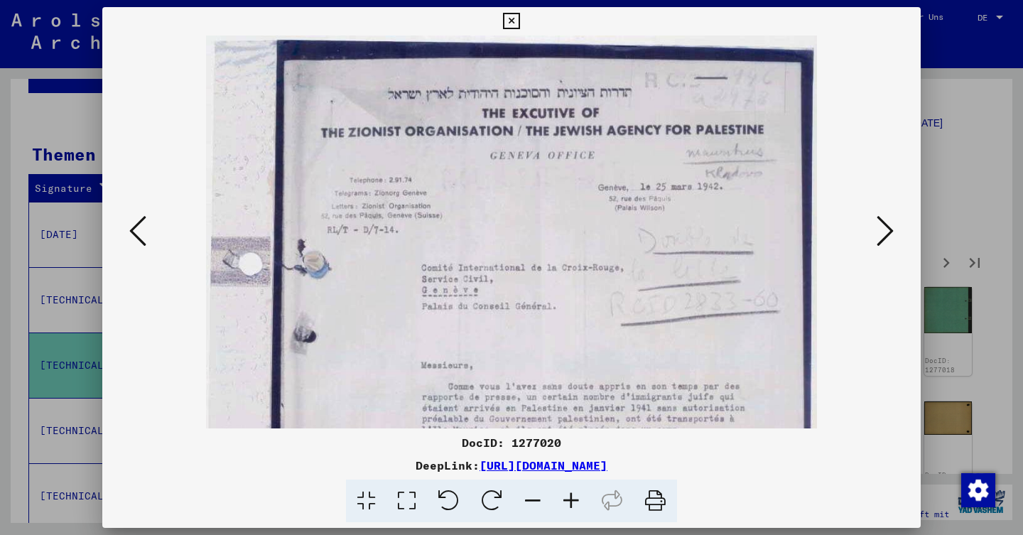
click at [570, 506] on icon at bounding box center [571, 500] width 38 height 43
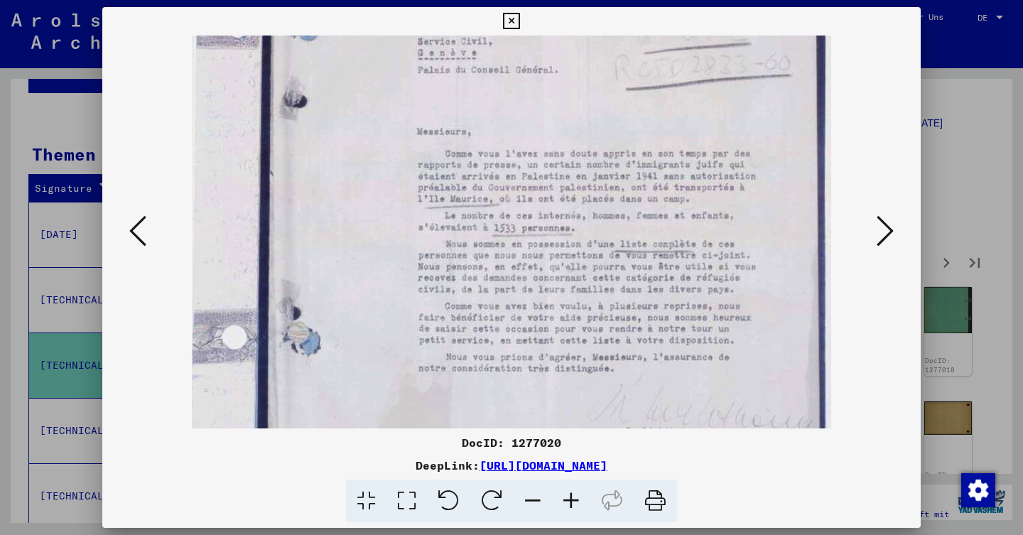
scroll to position [249, 0]
drag, startPoint x: 603, startPoint y: 356, endPoint x: 623, endPoint y: 107, distance: 250.0
click at [519, 21] on icon at bounding box center [511, 21] width 16 height 17
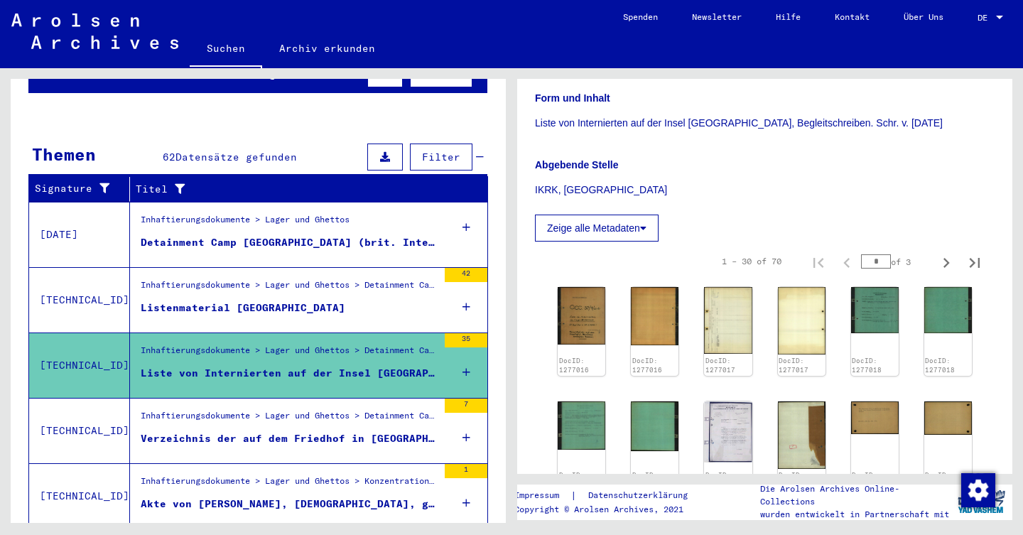
click at [435, 409] on div "Inhaftierungsdokumente > Lager und Ghettos > Detainment Camp [GEOGRAPHIC_DATA] …" at bounding box center [289, 419] width 297 height 20
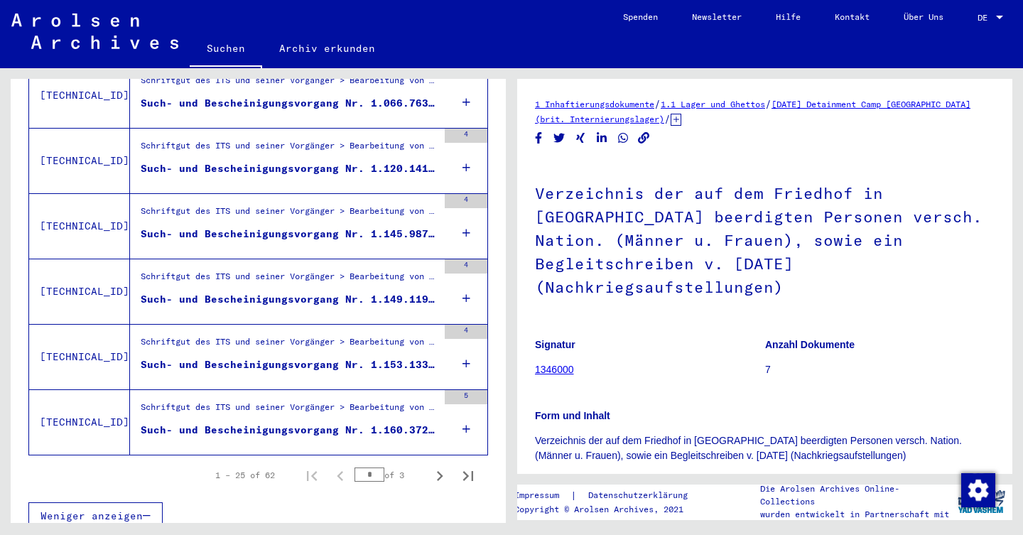
scroll to position [1549, 0]
click at [437, 467] on icon "Next page" at bounding box center [440, 477] width 20 height 20
click at [440, 472] on icon "Next page" at bounding box center [440, 477] width 6 height 10
type input "*"
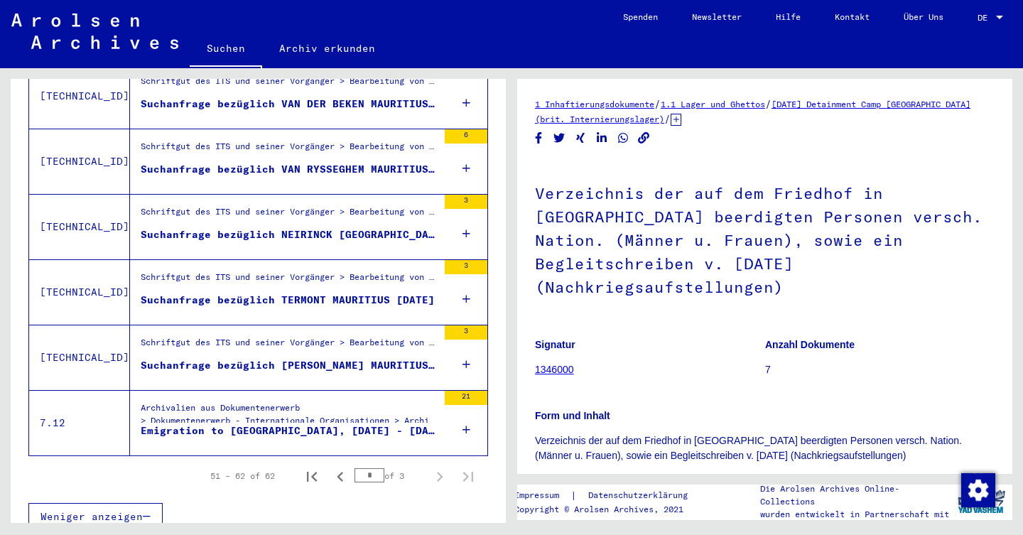
click at [432, 423] on figure "Emigration to [GEOGRAPHIC_DATA], [DATE] - [DATE]" at bounding box center [289, 433] width 297 height 21
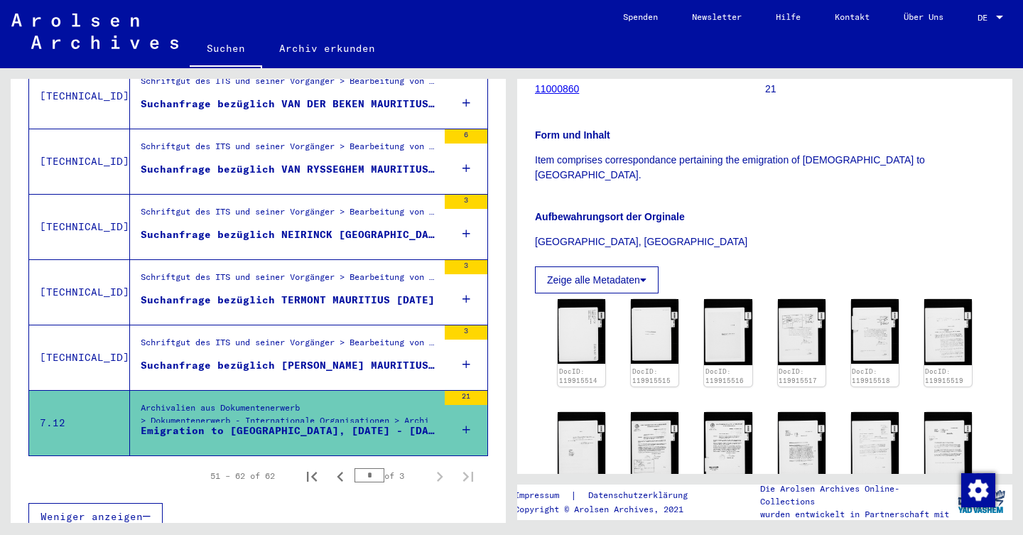
scroll to position [211, 0]
click at [578, 321] on img at bounding box center [581, 330] width 50 height 68
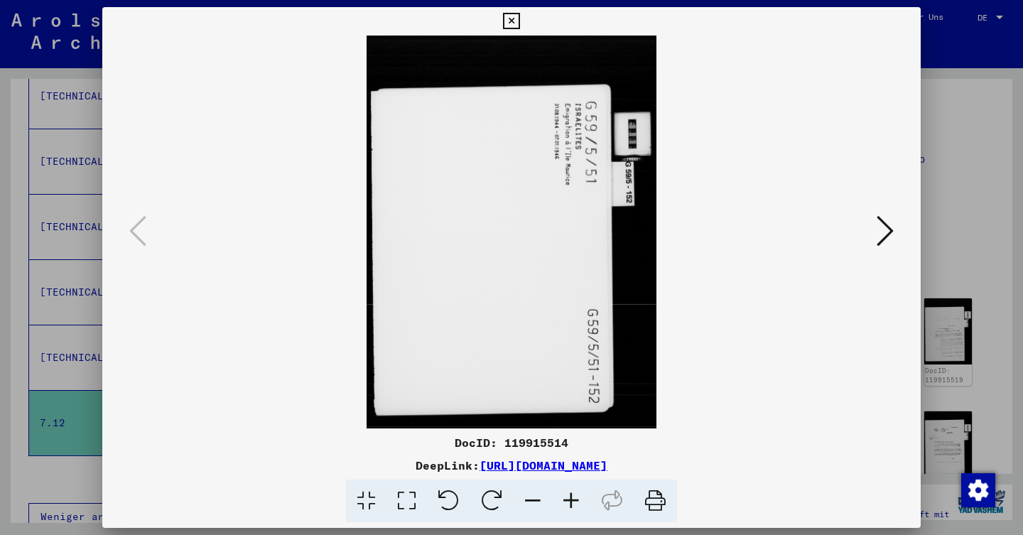
click at [888, 226] on icon at bounding box center [884, 231] width 17 height 34
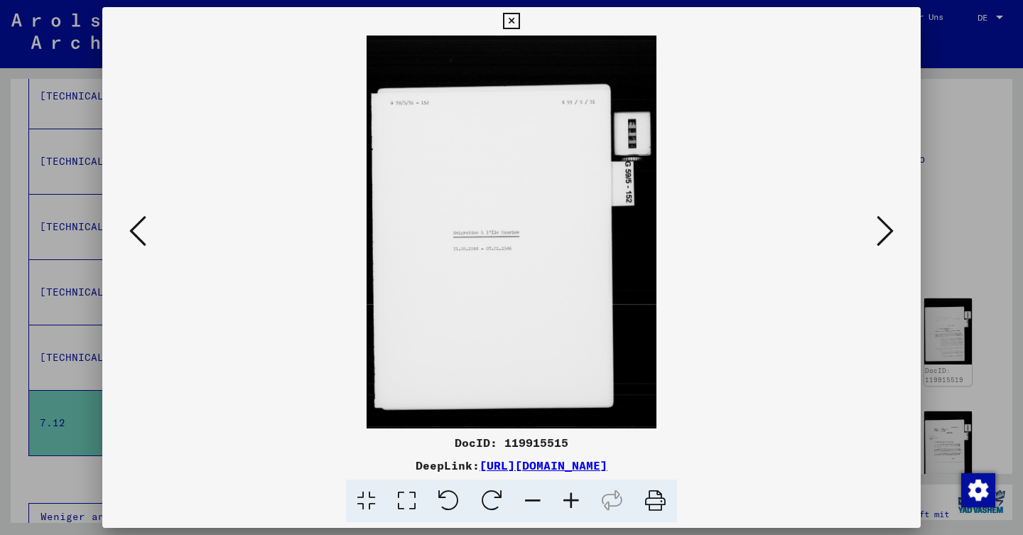
click at [888, 226] on icon at bounding box center [884, 231] width 17 height 34
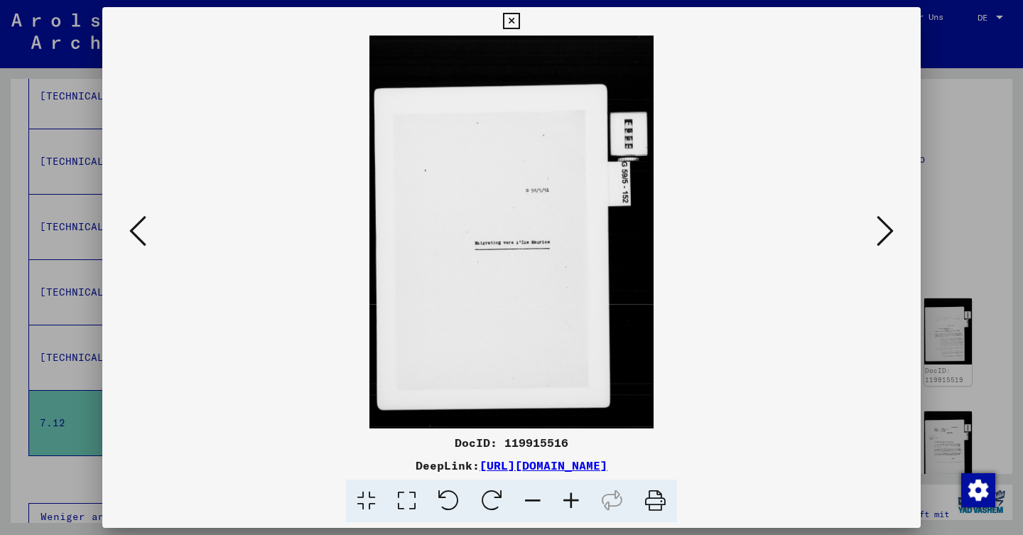
click at [888, 226] on icon at bounding box center [884, 231] width 17 height 34
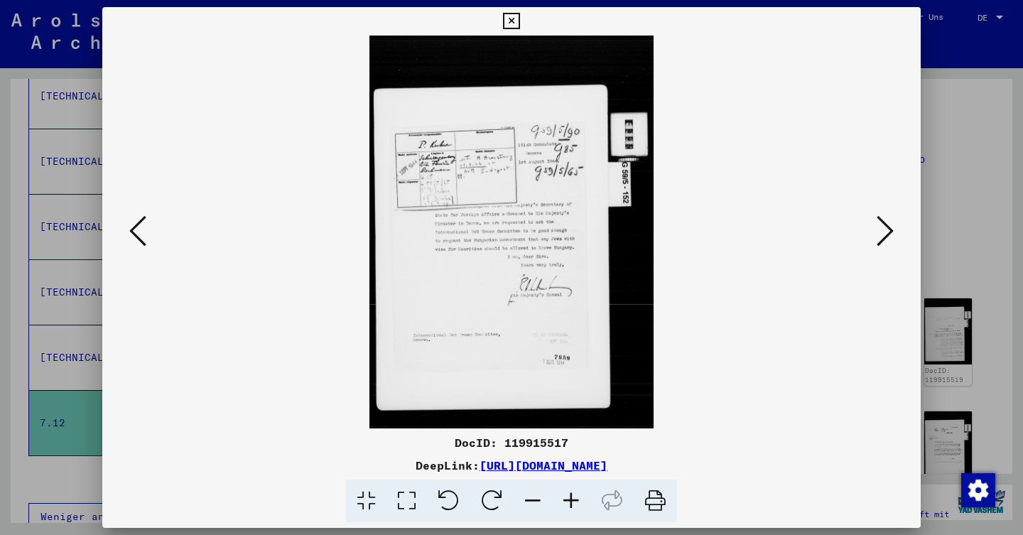
click at [888, 226] on icon at bounding box center [884, 231] width 17 height 34
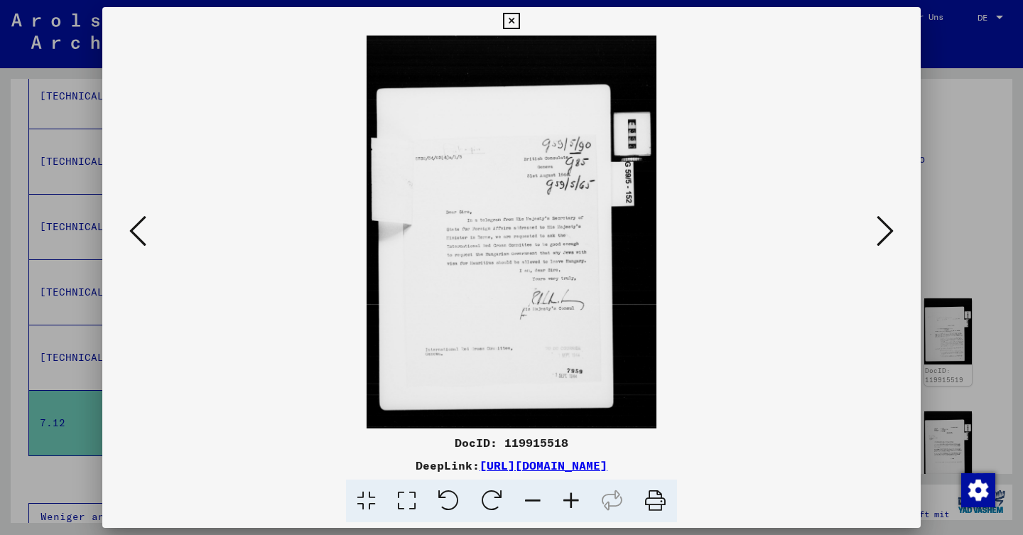
click at [888, 226] on icon at bounding box center [884, 231] width 17 height 34
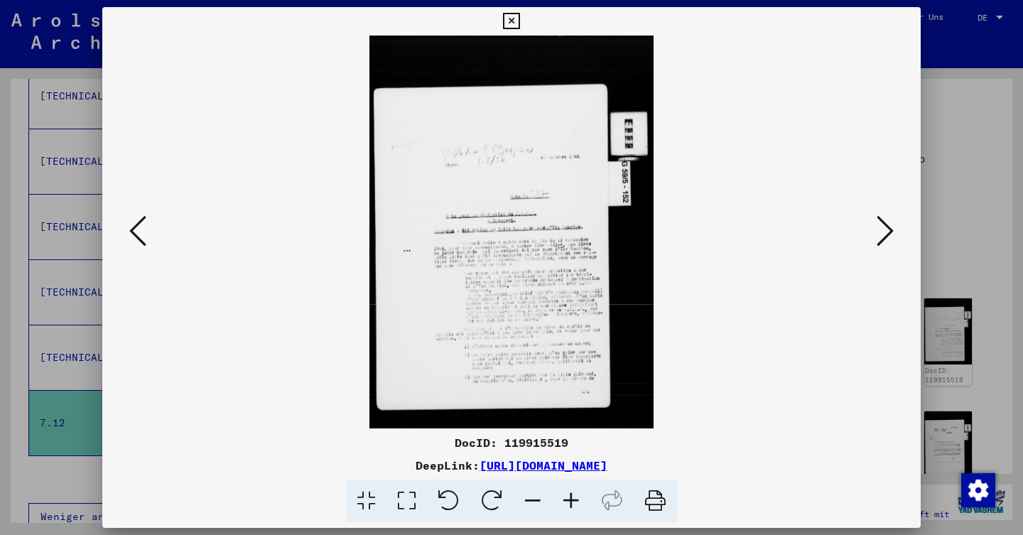
click at [888, 226] on icon at bounding box center [884, 231] width 17 height 34
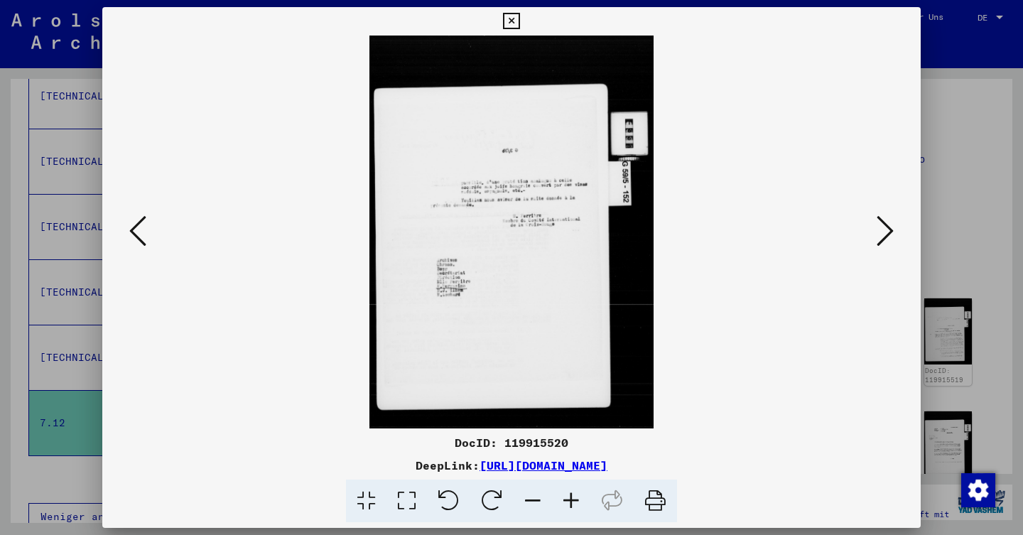
click at [886, 234] on icon at bounding box center [884, 231] width 17 height 34
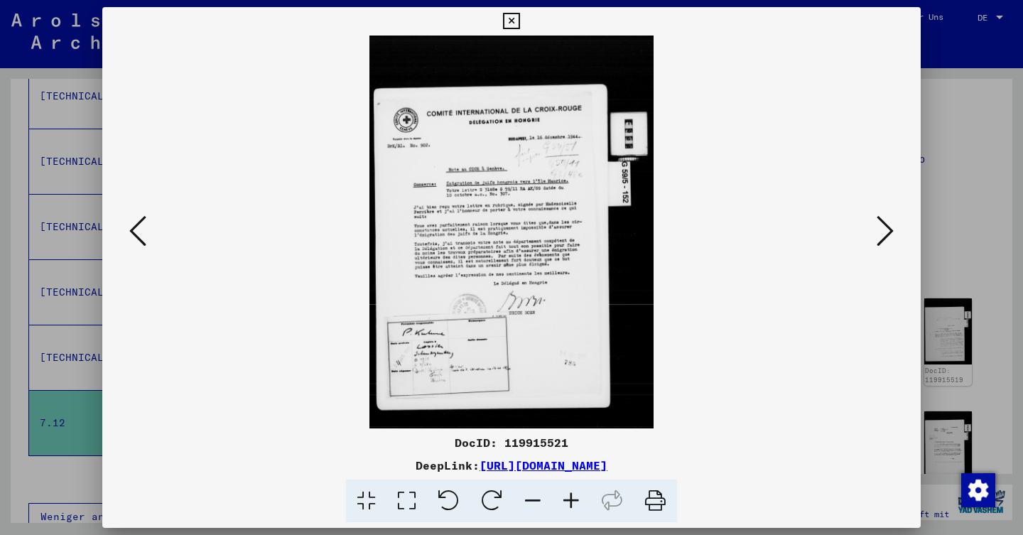
click at [523, 11] on button at bounding box center [510, 21] width 25 height 28
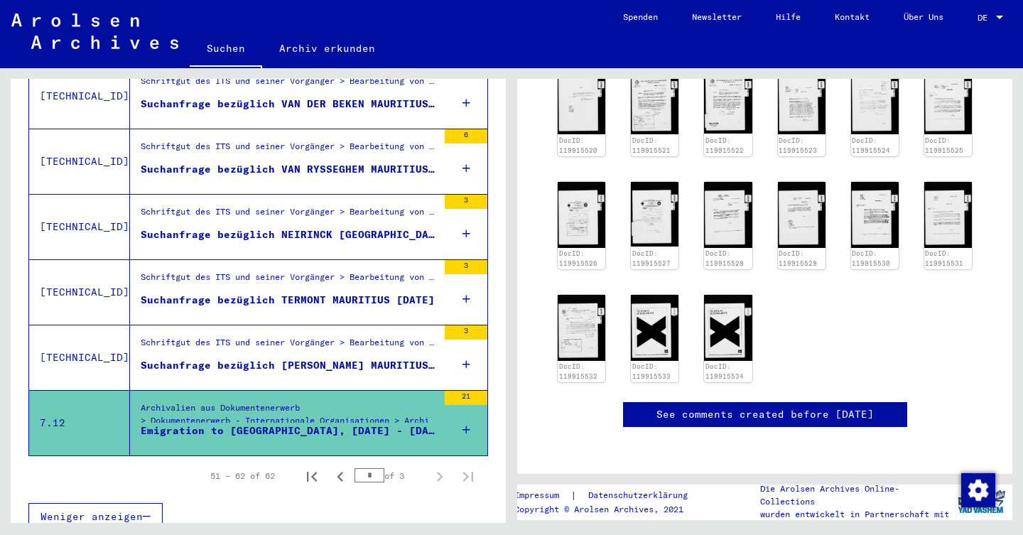
scroll to position [641, 0]
click at [673, 180] on img at bounding box center [654, 214] width 50 height 68
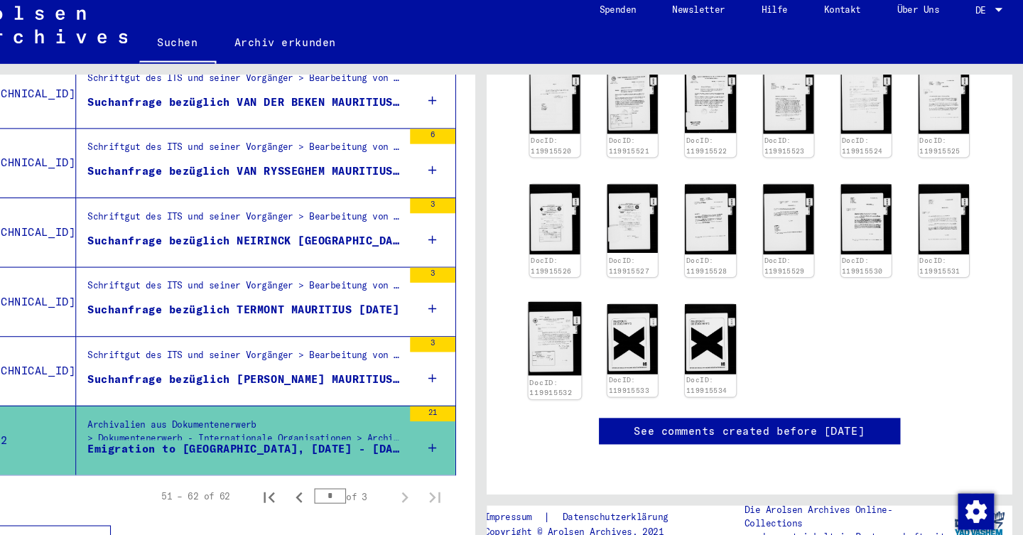
click at [556, 293] on img at bounding box center [581, 328] width 50 height 70
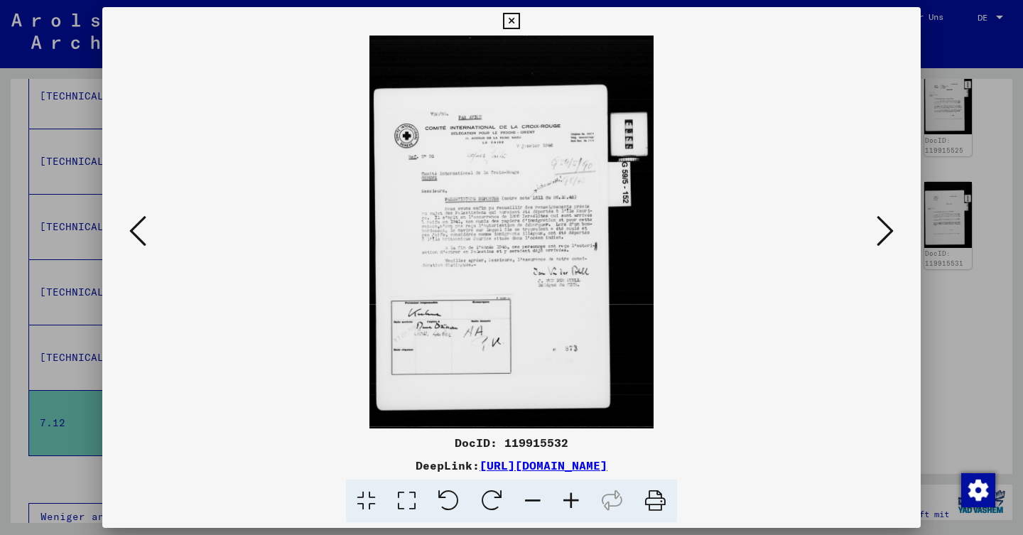
click at [91, 154] on div at bounding box center [511, 267] width 1023 height 535
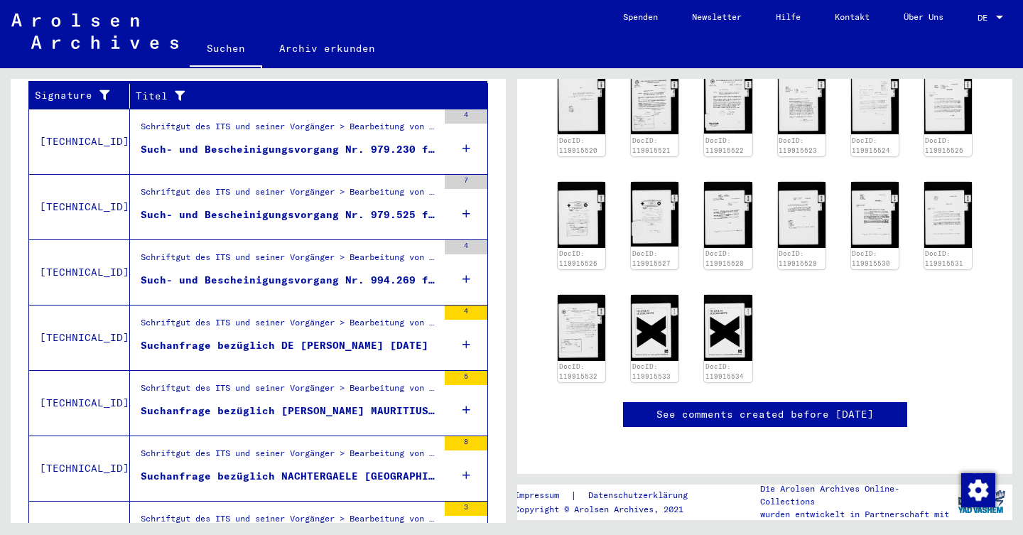
scroll to position [157, 0]
